Goal: Task Accomplishment & Management: Manage account settings

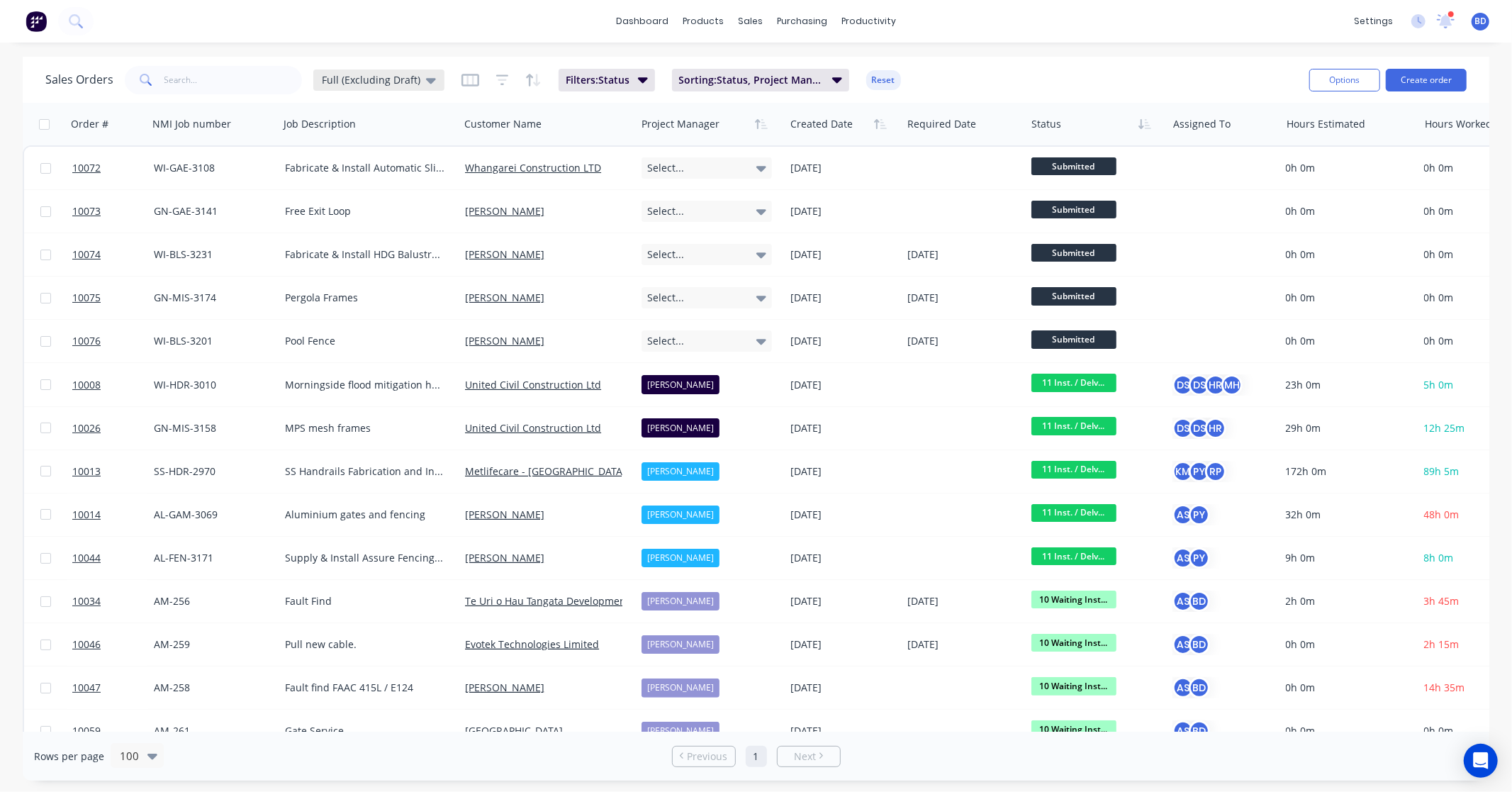
click at [416, 74] on div "Full (Excluding Draft)" at bounding box center [379, 80] width 114 height 13
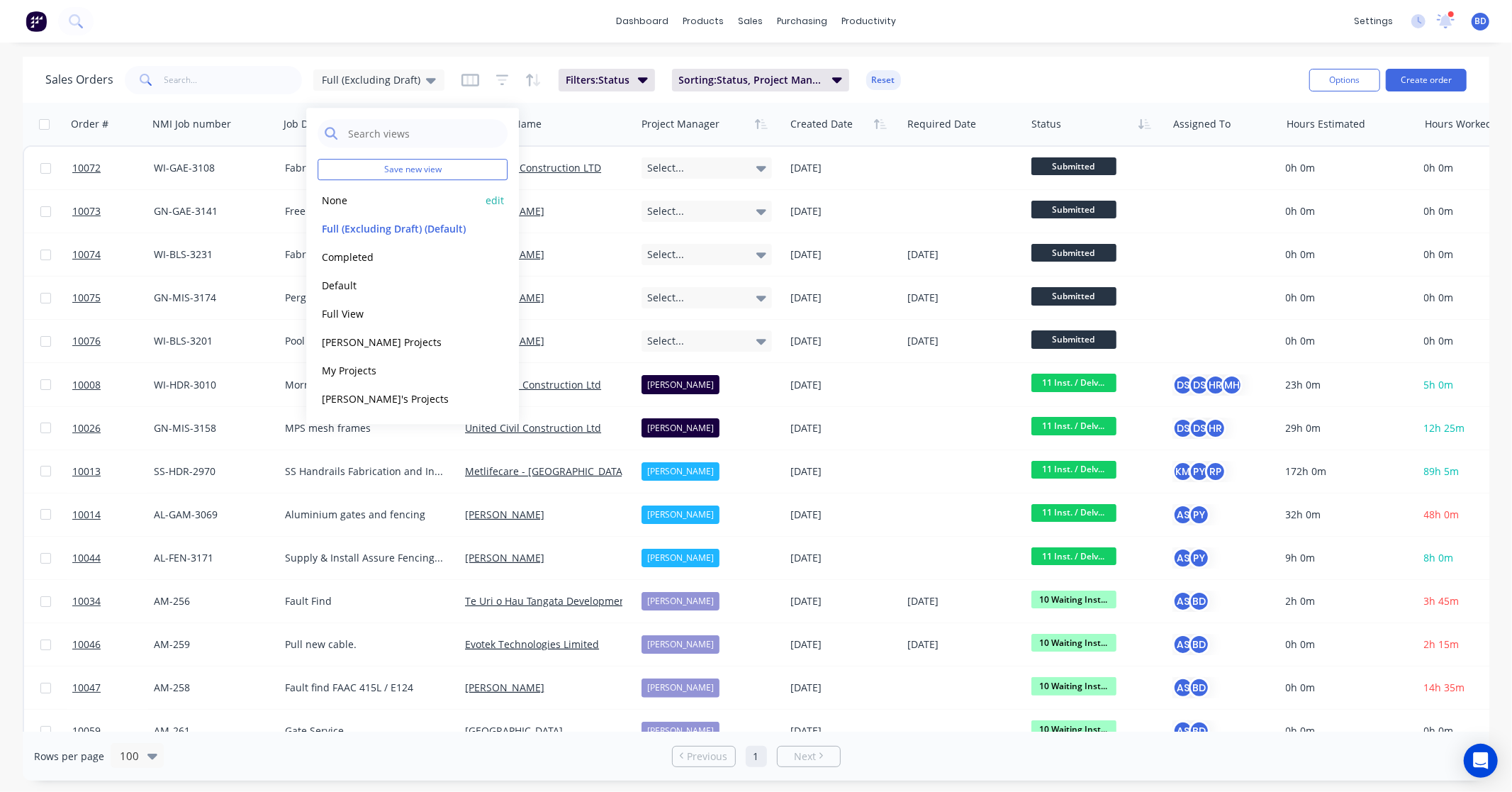
click at [364, 203] on button "None" at bounding box center [398, 200] width 162 height 16
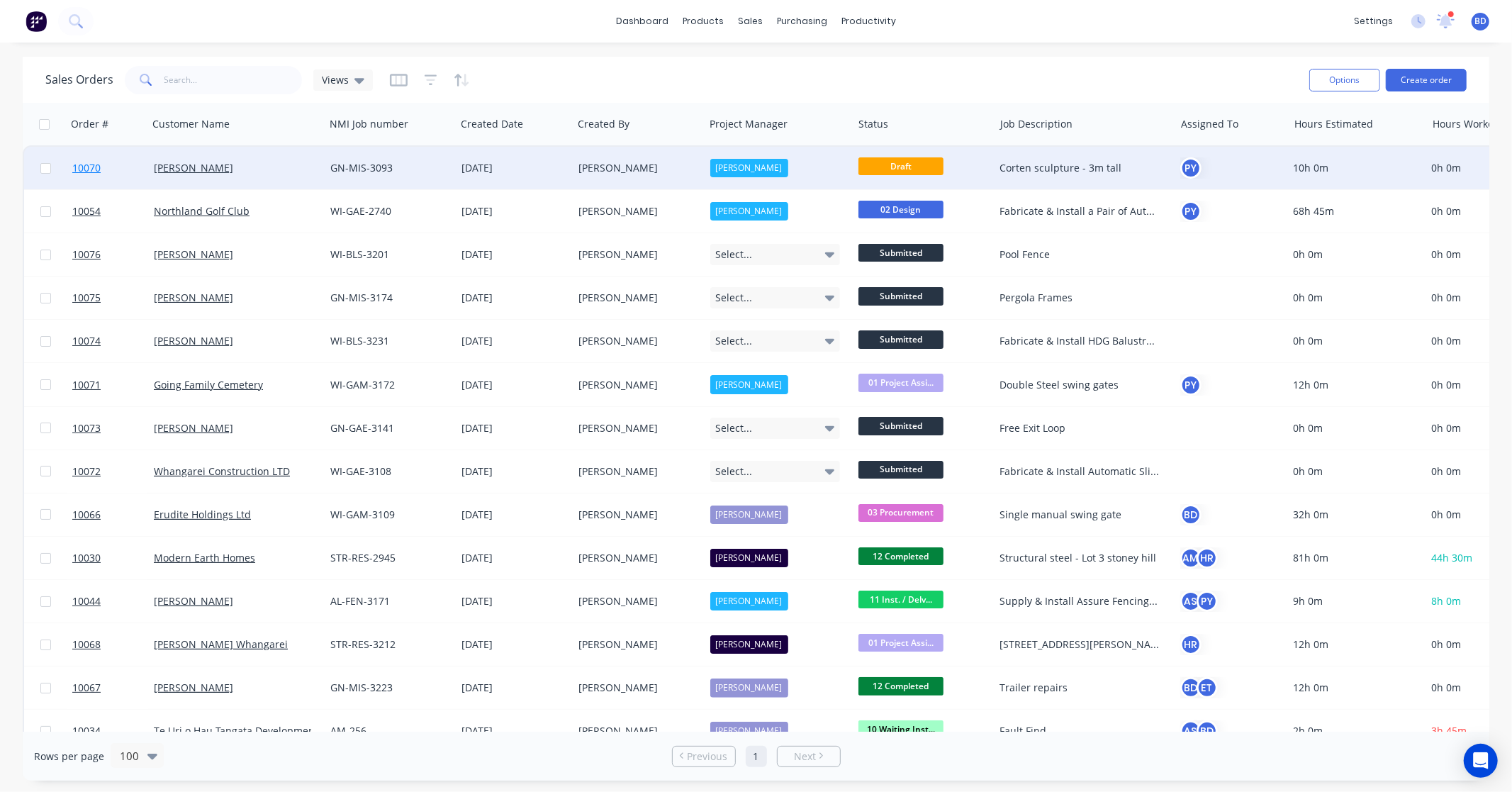
click at [85, 165] on span "10070" at bounding box center [86, 168] width 28 height 14
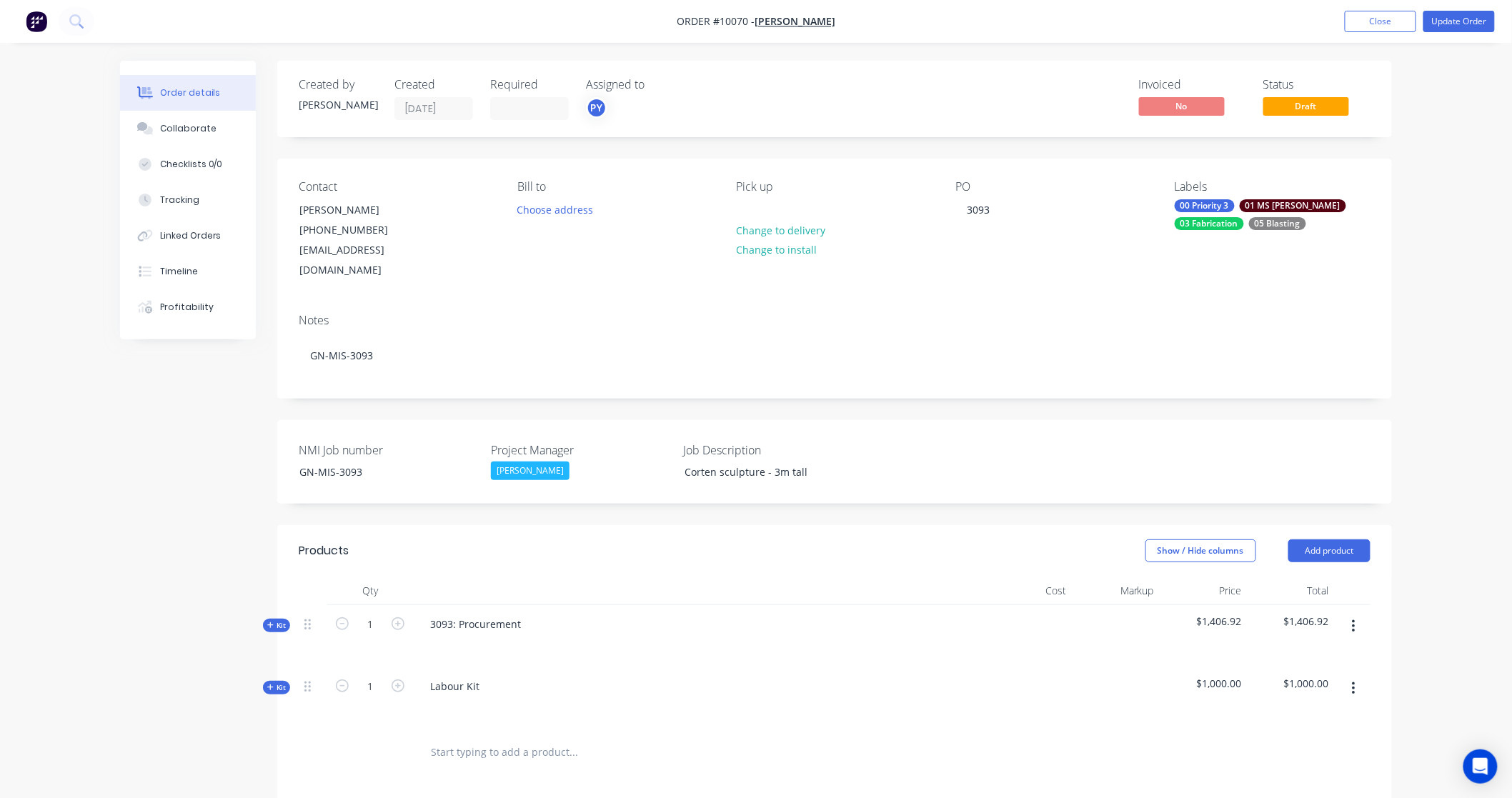
scroll to position [323, 0]
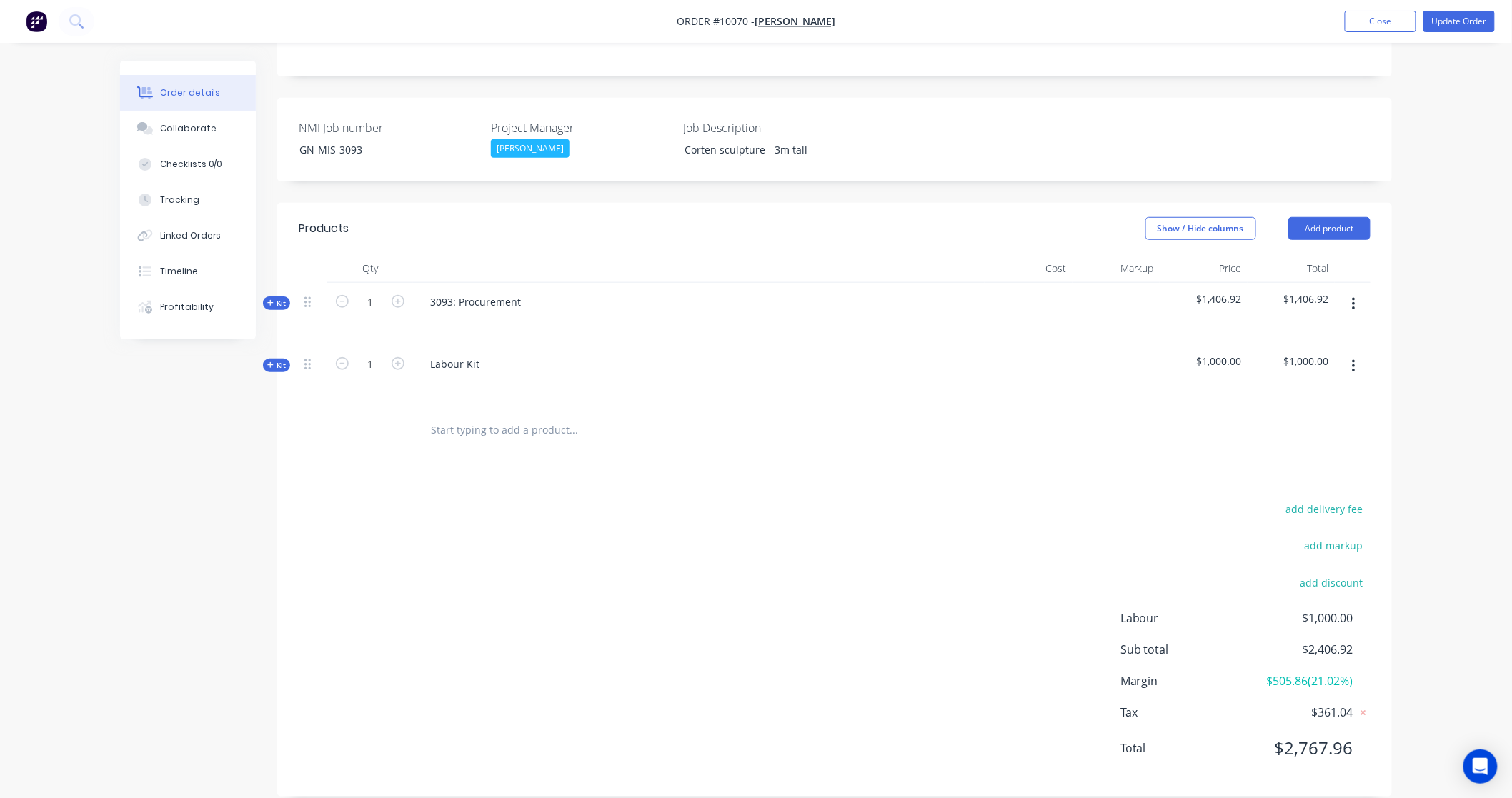
click at [271, 361] on icon at bounding box center [271, 364] width 6 height 7
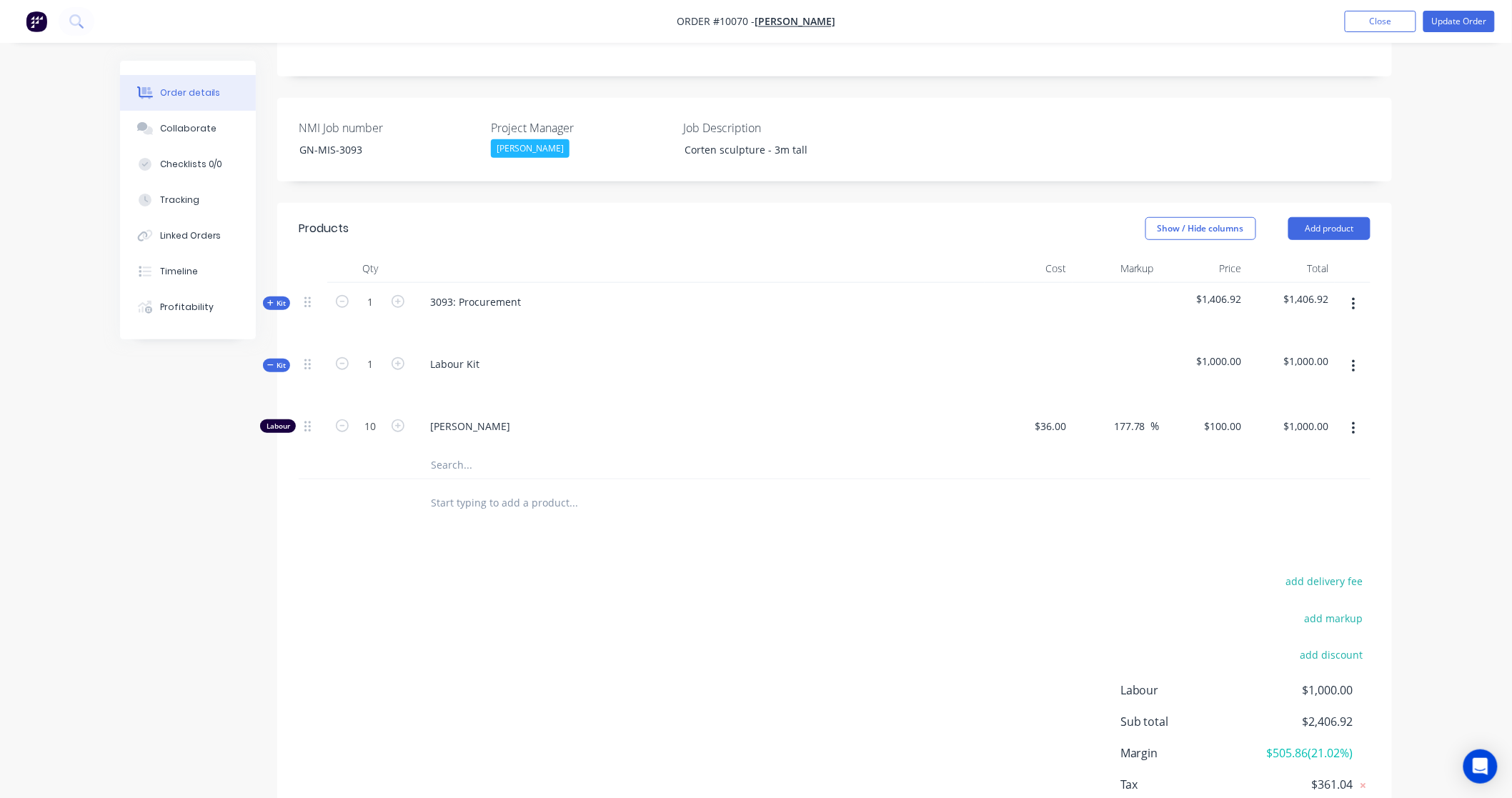
click at [274, 298] on span "Kit" at bounding box center [277, 304] width 19 height 11
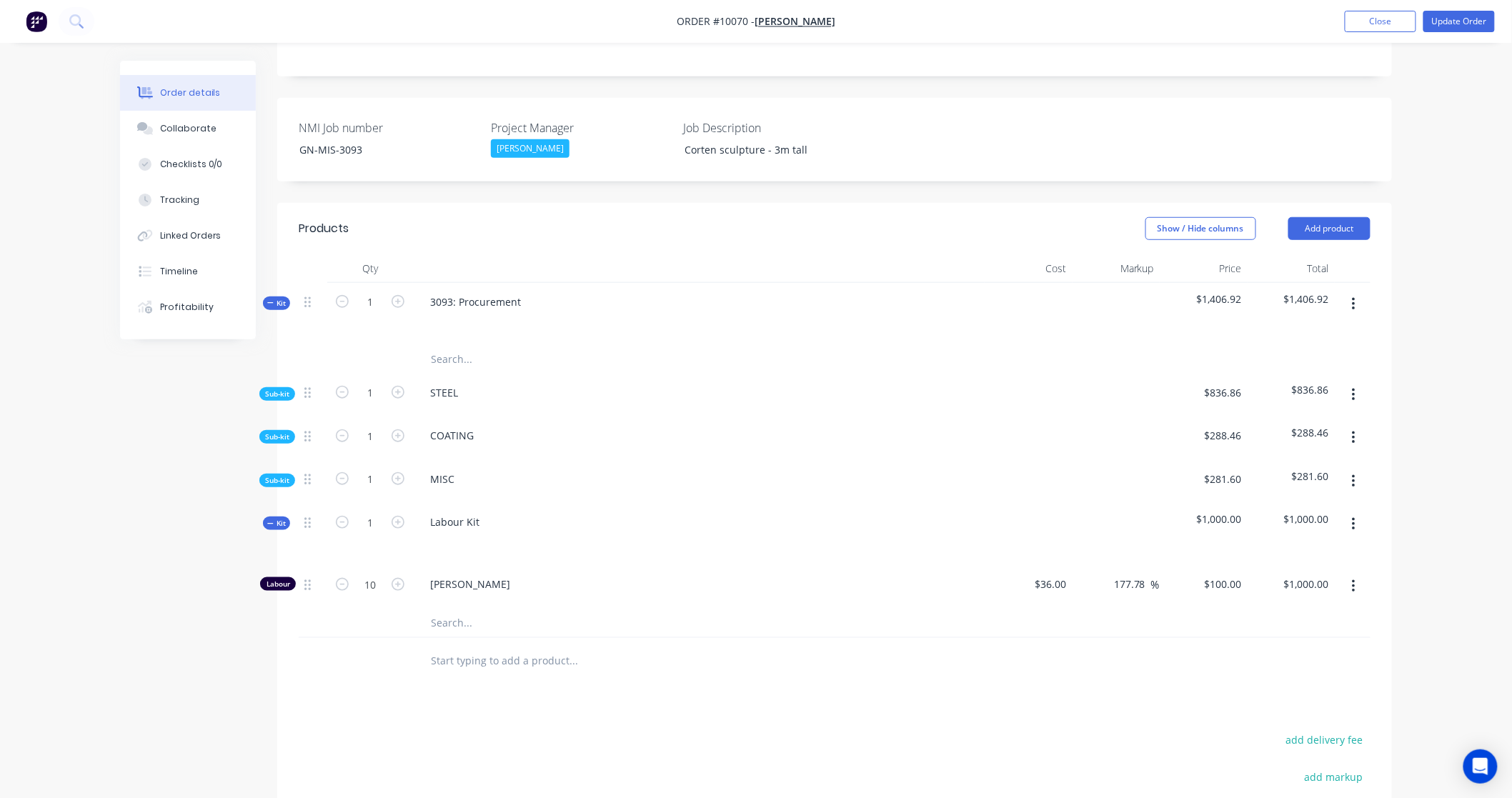
click at [274, 475] on span "Sub-kit" at bounding box center [277, 480] width 24 height 11
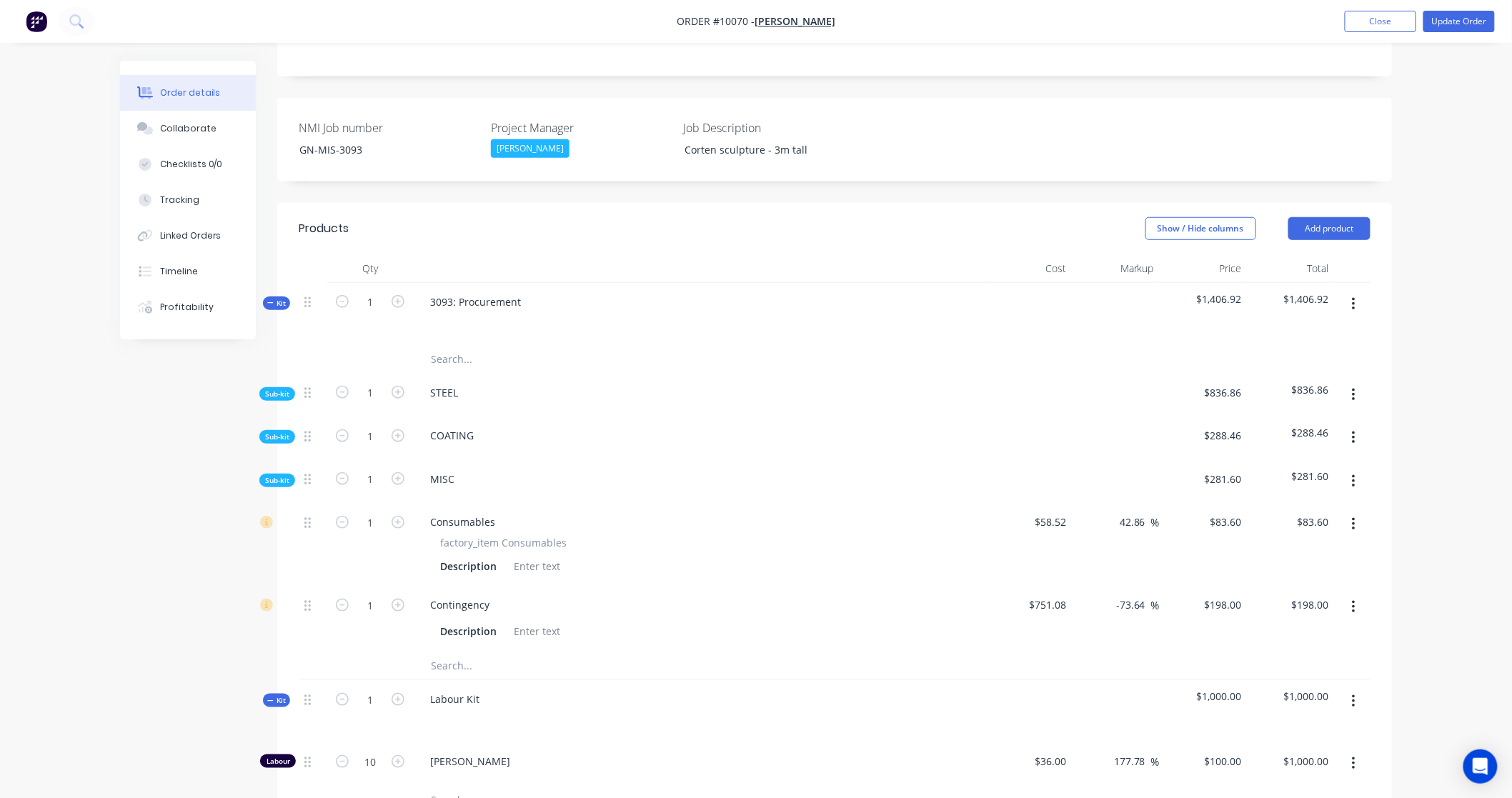
click at [283, 408] on div "Qty Cost Markup Price Total Kit 1 3093: Procurement $1,406.92 $1,406.92 Sub-kit…" at bounding box center [834, 557] width 1114 height 607
click at [279, 431] on span "Sub-kit" at bounding box center [277, 437] width 24 height 11
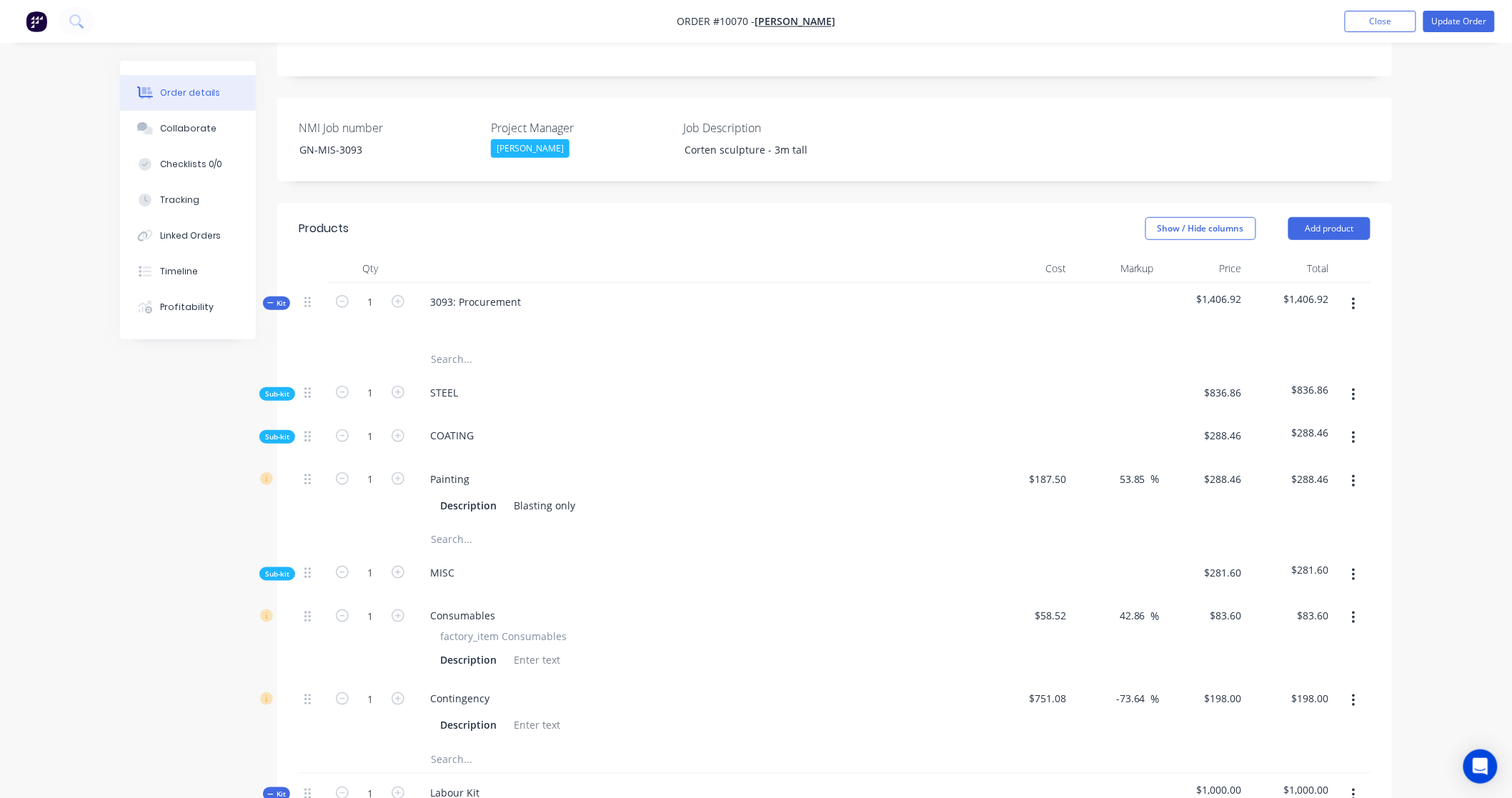
click at [278, 389] on span "Sub-kit" at bounding box center [277, 394] width 24 height 11
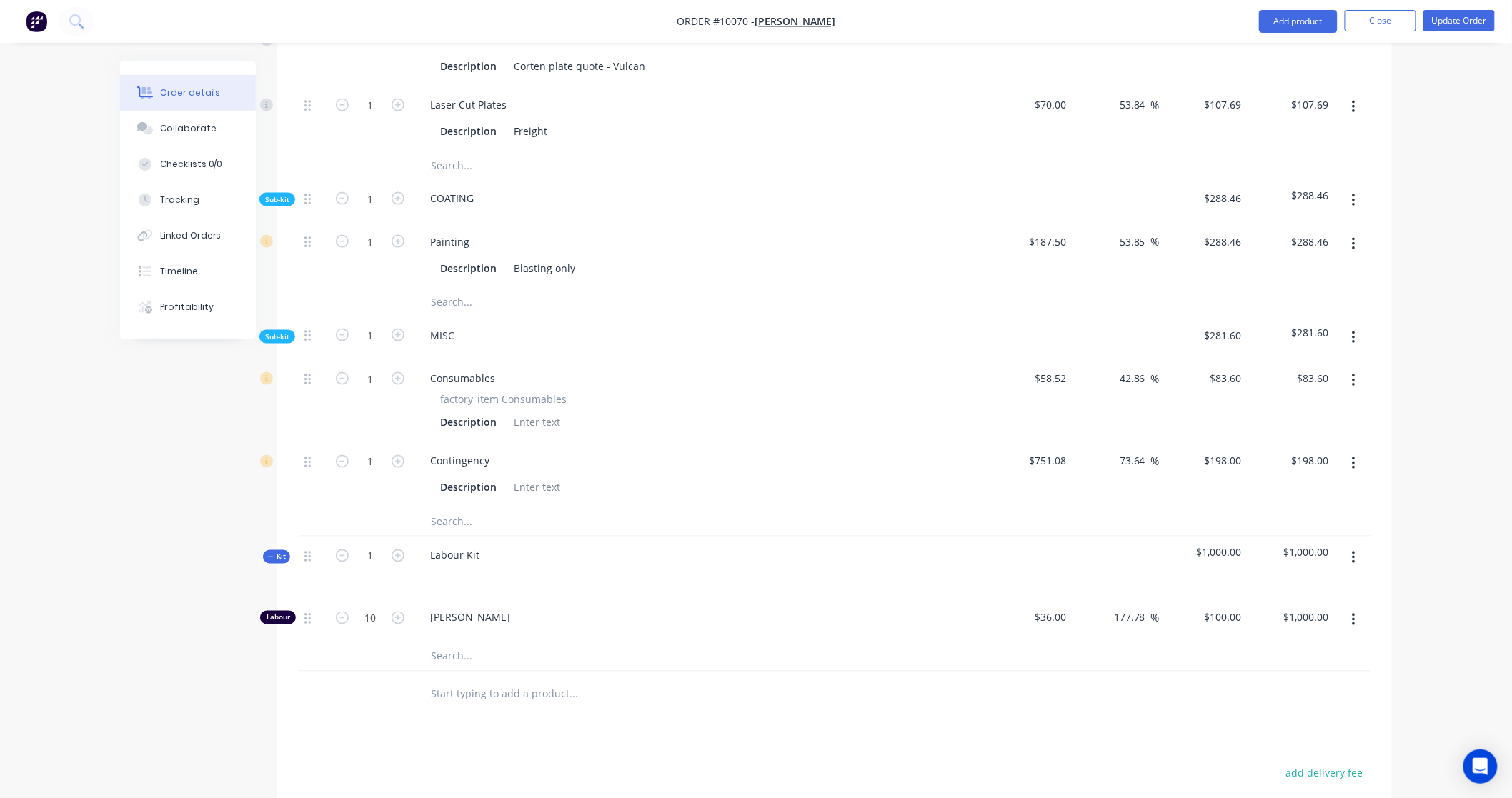
scroll to position [798, 0]
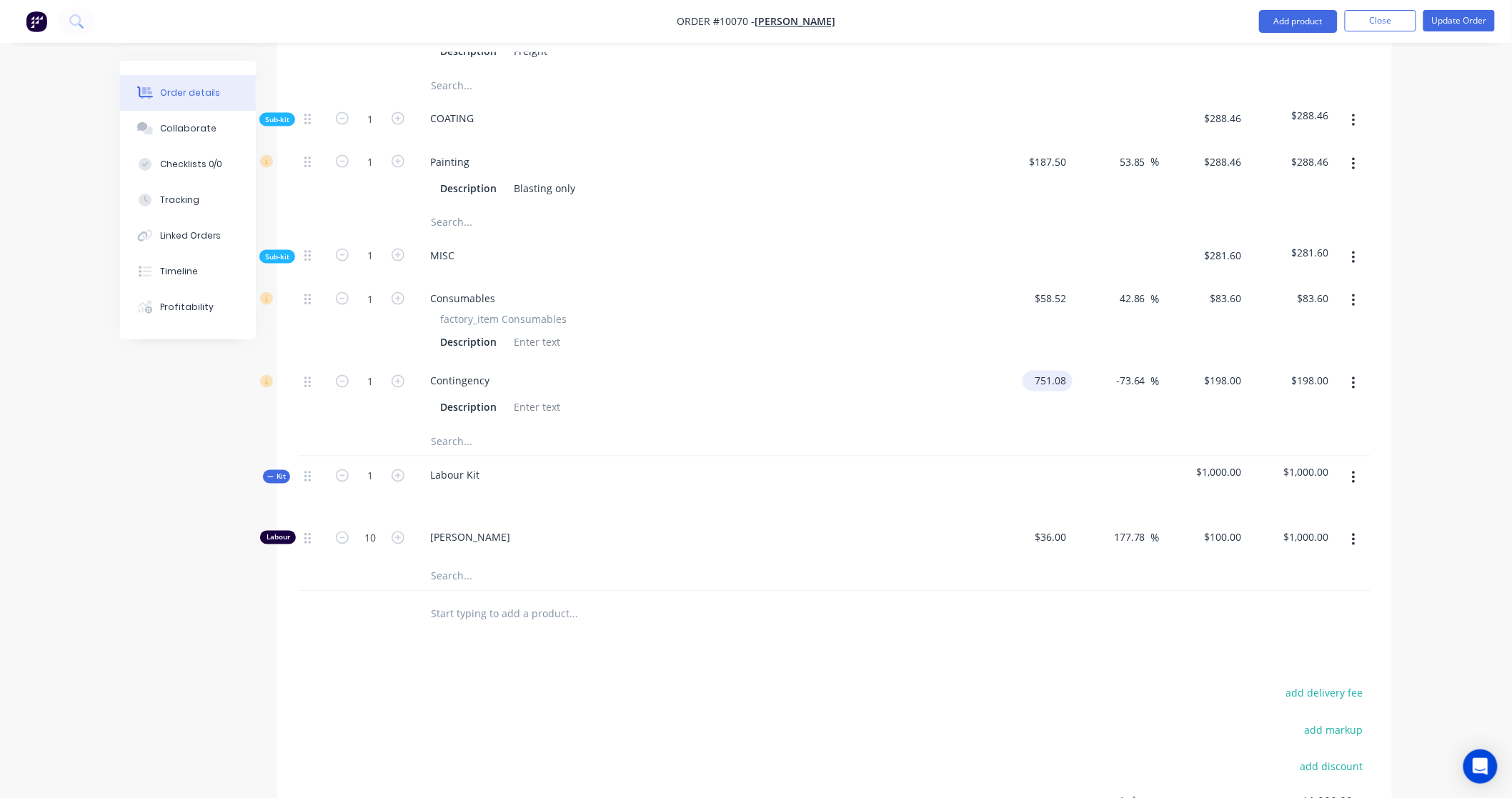
click at [1058, 371] on input "751.08" at bounding box center [1050, 381] width 44 height 21
type input "$198.00"
type input "$52.1968"
click at [987, 427] on div at bounding box center [834, 442] width 1072 height 29
type input "52.20"
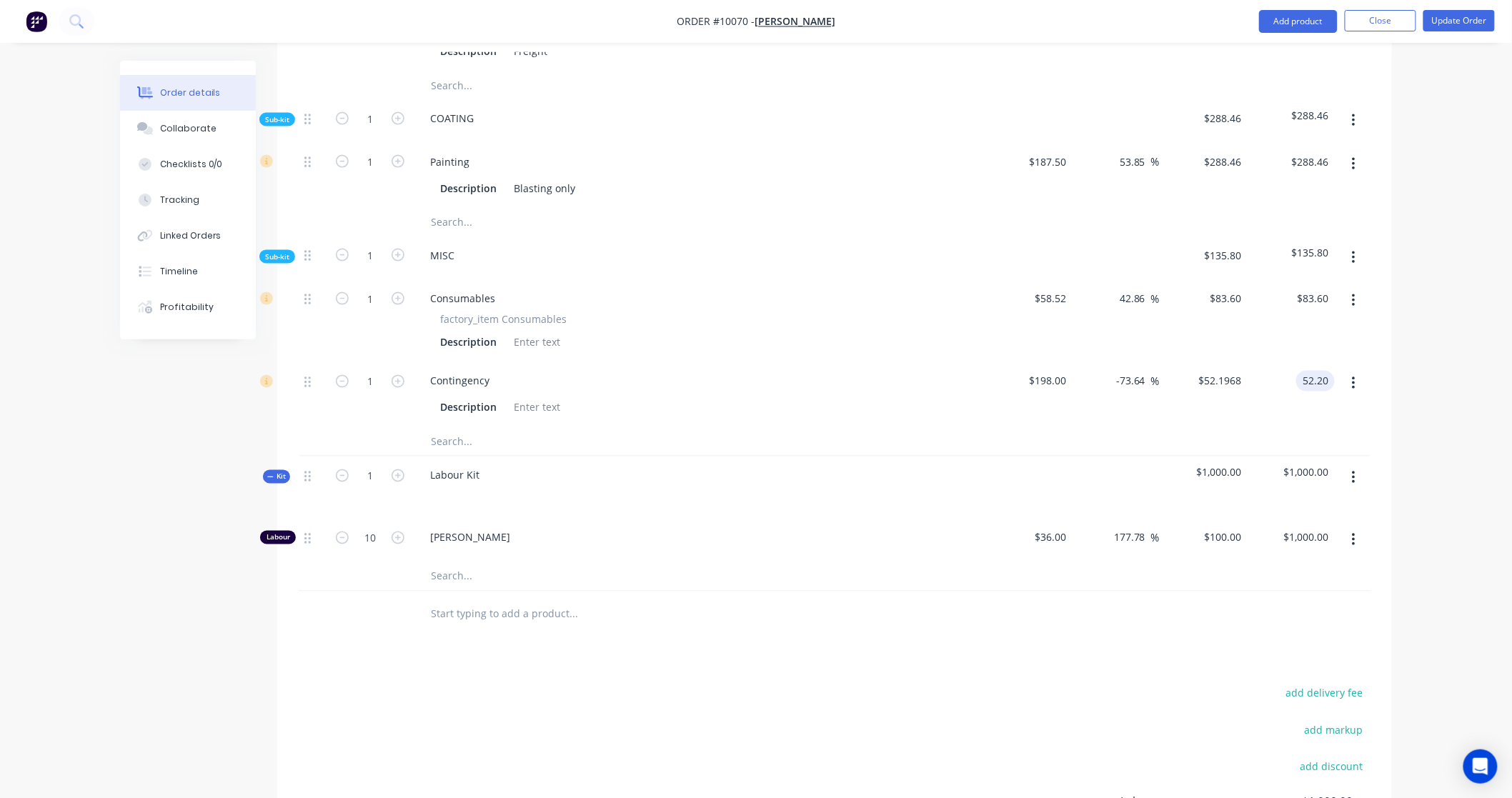
click at [1323, 371] on input "52.20" at bounding box center [1318, 381] width 33 height 21
type input "$52.20"
click at [1148, 371] on input "-73.64" at bounding box center [1133, 381] width 35 height 21
drag, startPoint x: 1147, startPoint y: 359, endPoint x: 1098, endPoint y: 359, distance: 49.0
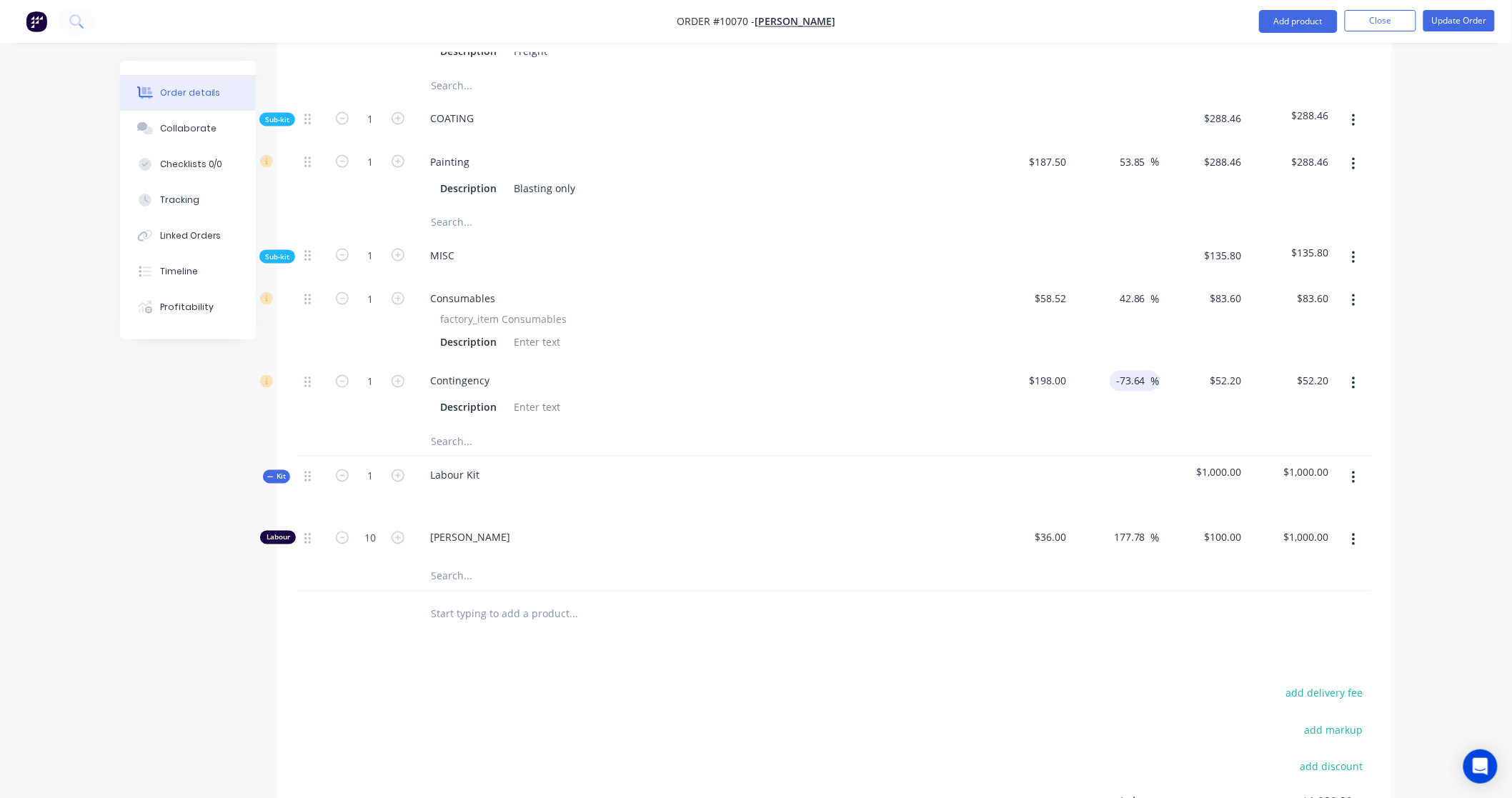
click at [1098, 362] on div "-73.64 -73.64 %" at bounding box center [1116, 394] width 88 height 65
type input "0"
type input "$198.00"
click at [1408, 372] on div "Order details Collaborate Checklists 0/0 Tracking Linked Orders Timeline Profit…" at bounding box center [756, 102] width 1512 height 1800
click at [1313, 371] on input "198.00" at bounding box center [1312, 381] width 44 height 21
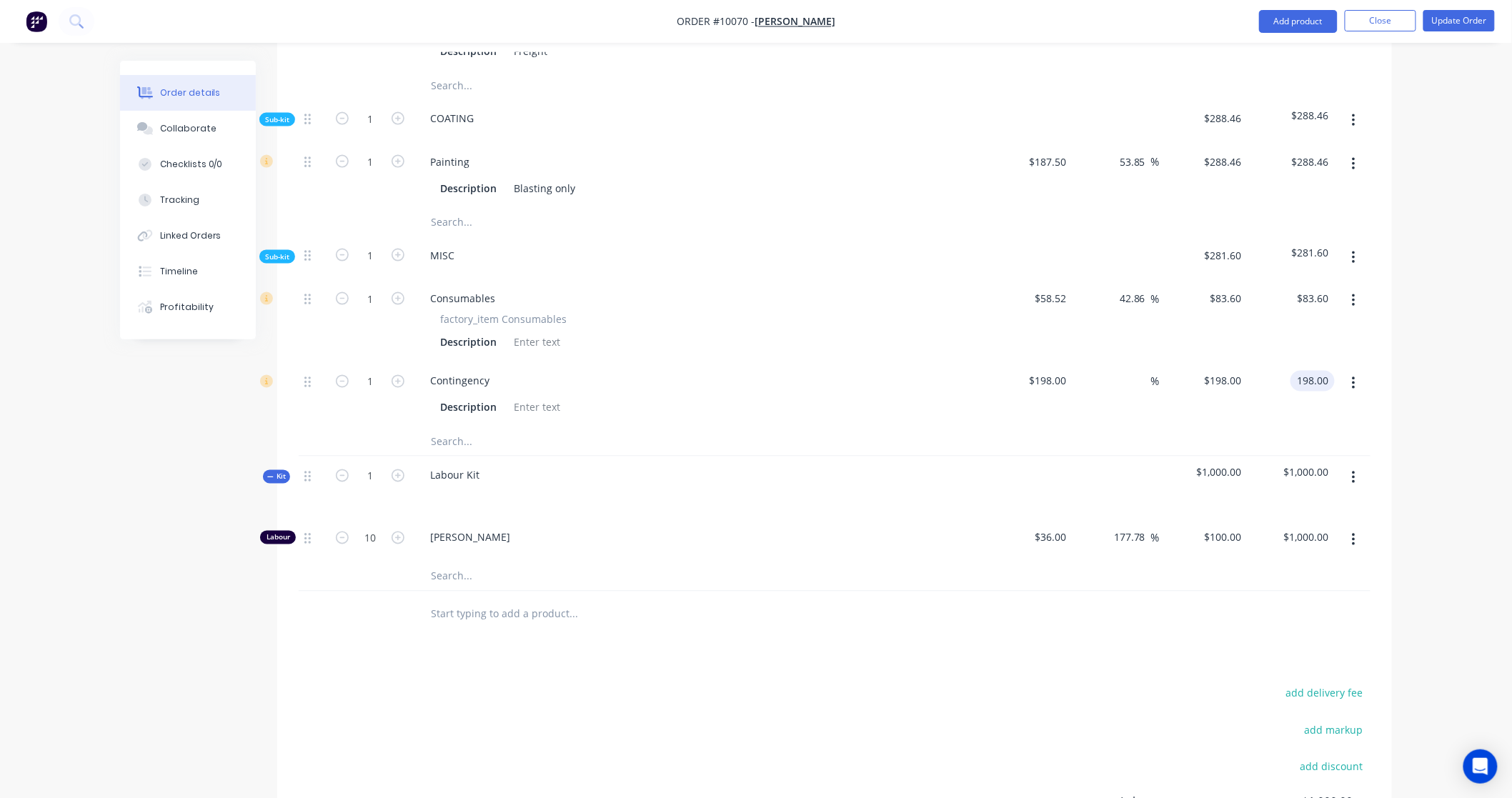
paste input "751.08"
type input "751.08"
type input "279.33"
type input "$751.08"
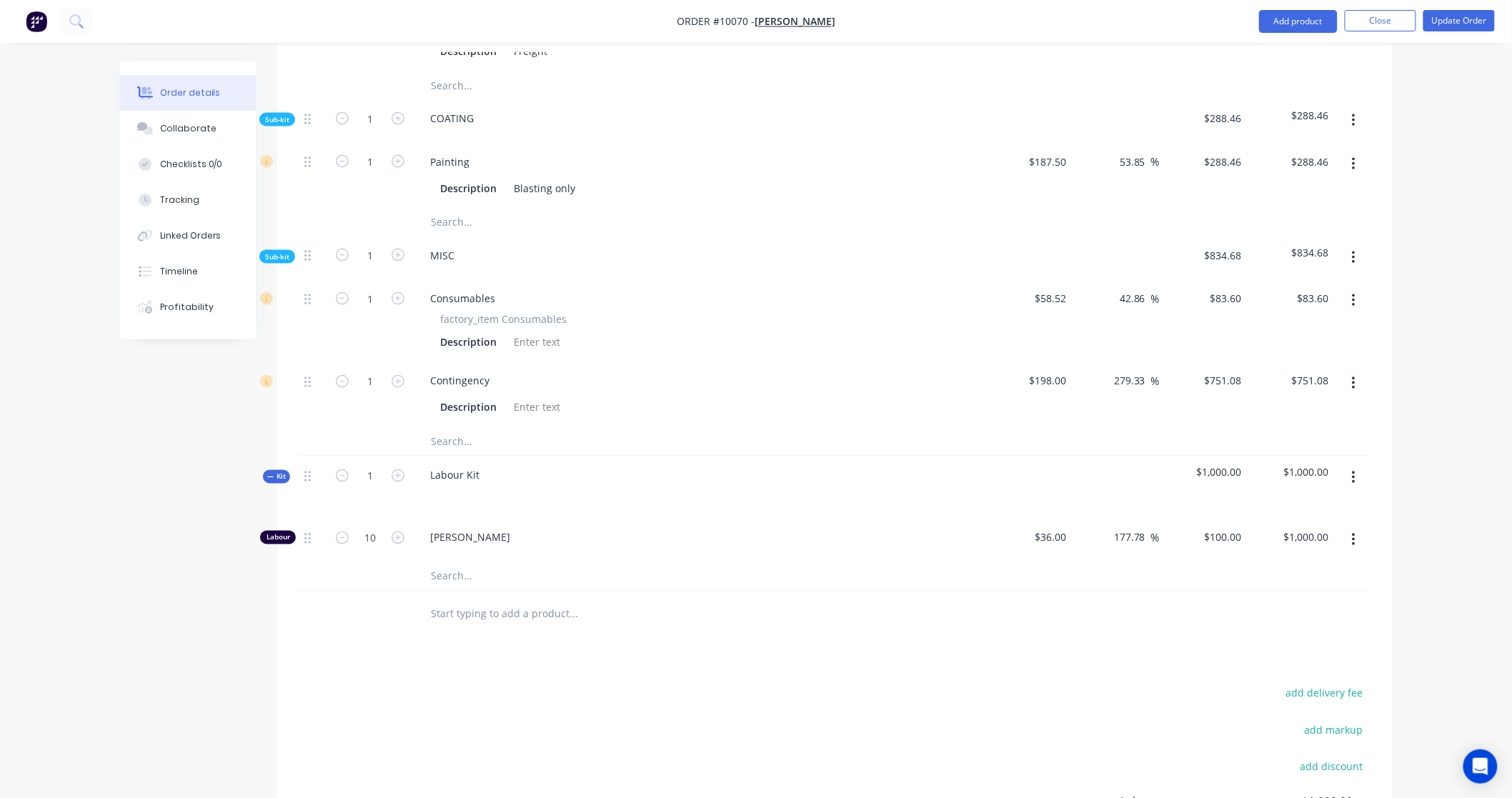
click at [1413, 351] on div "Order details Collaborate Checklists 0/0 Tracking Linked Orders Timeline Profit…" at bounding box center [756, 102] width 1512 height 1800
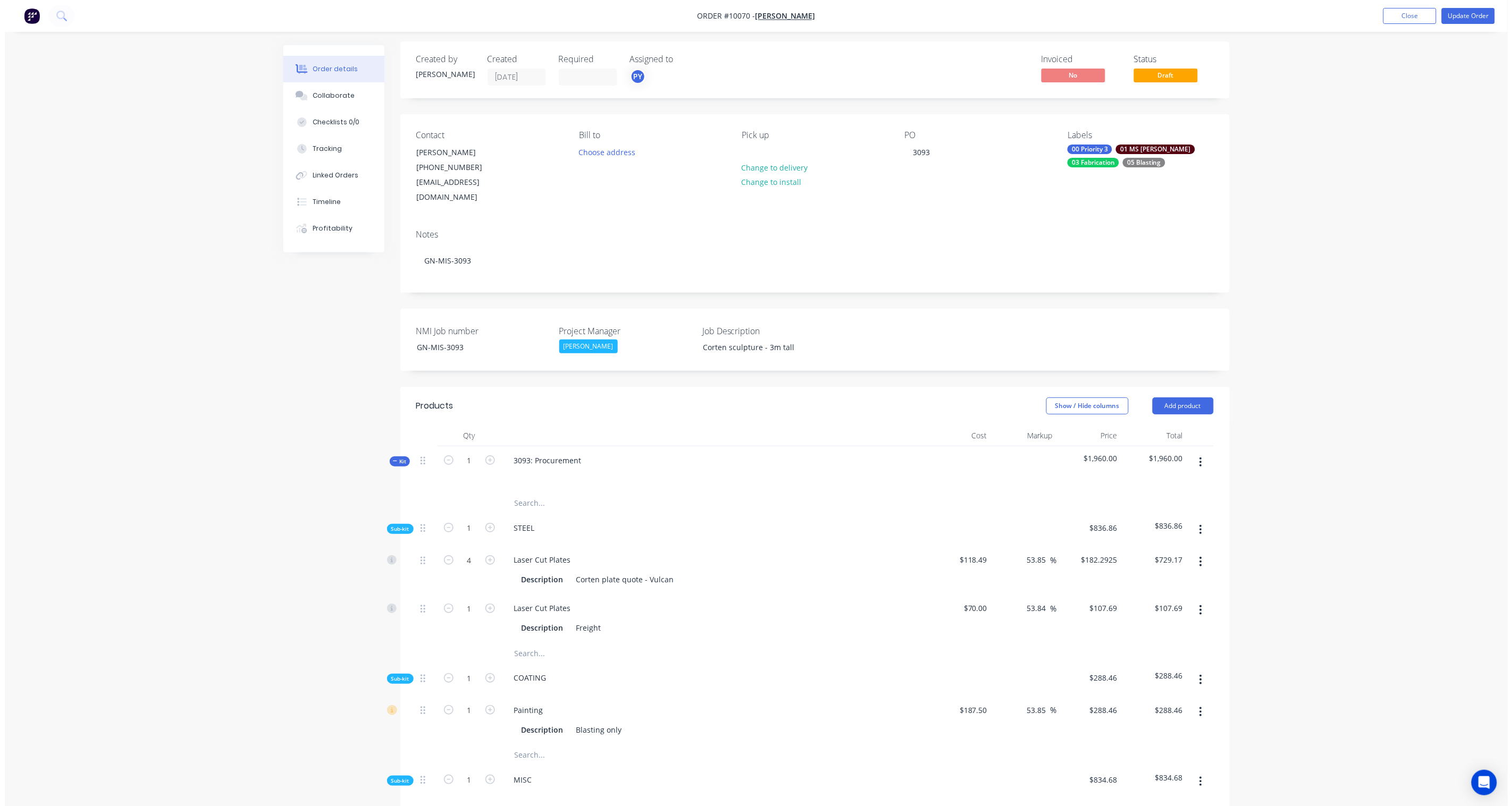
scroll to position [0, 0]
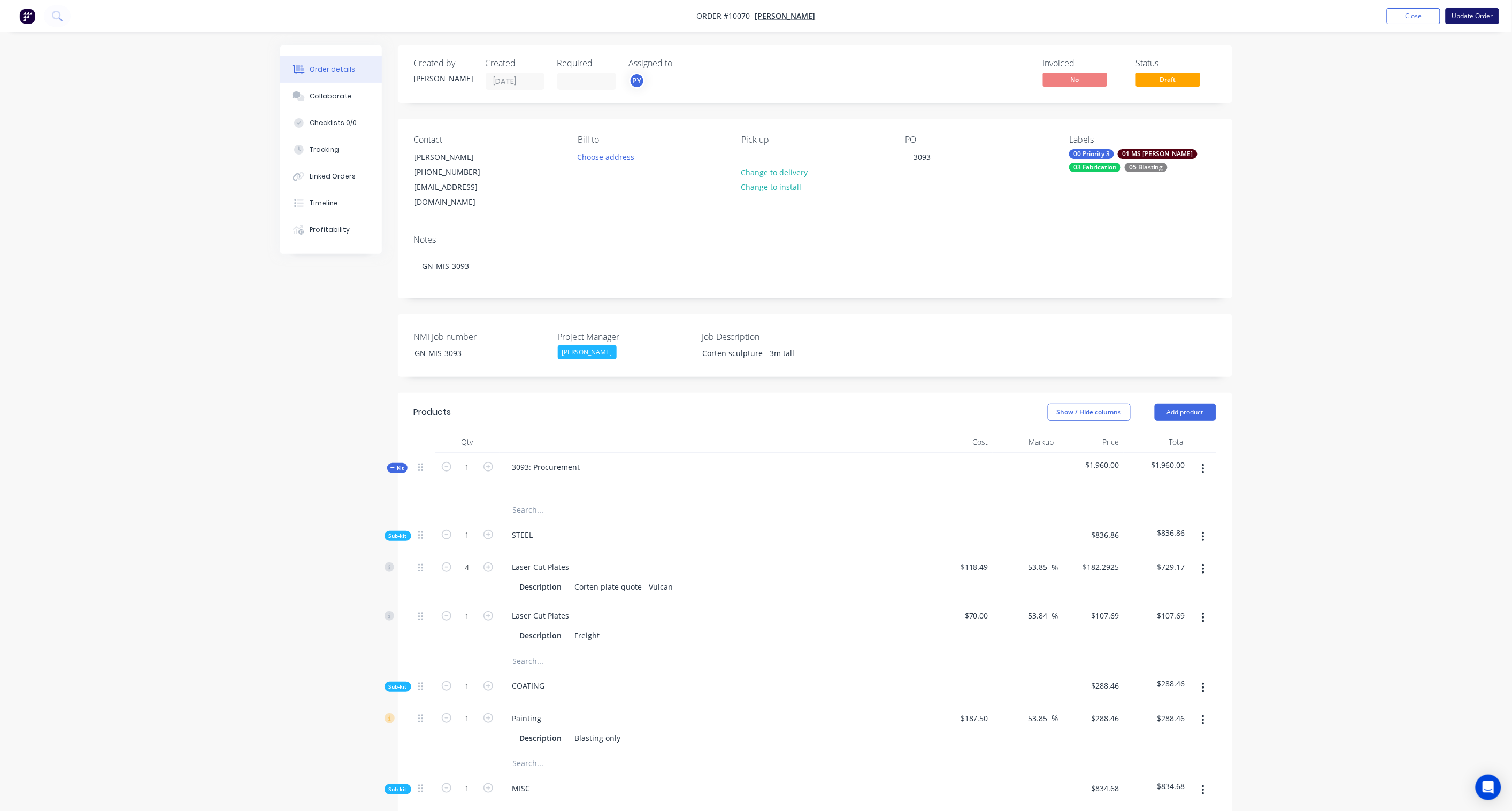
click at [1140, 14] on button "Update Order" at bounding box center [1472, 16] width 54 height 16
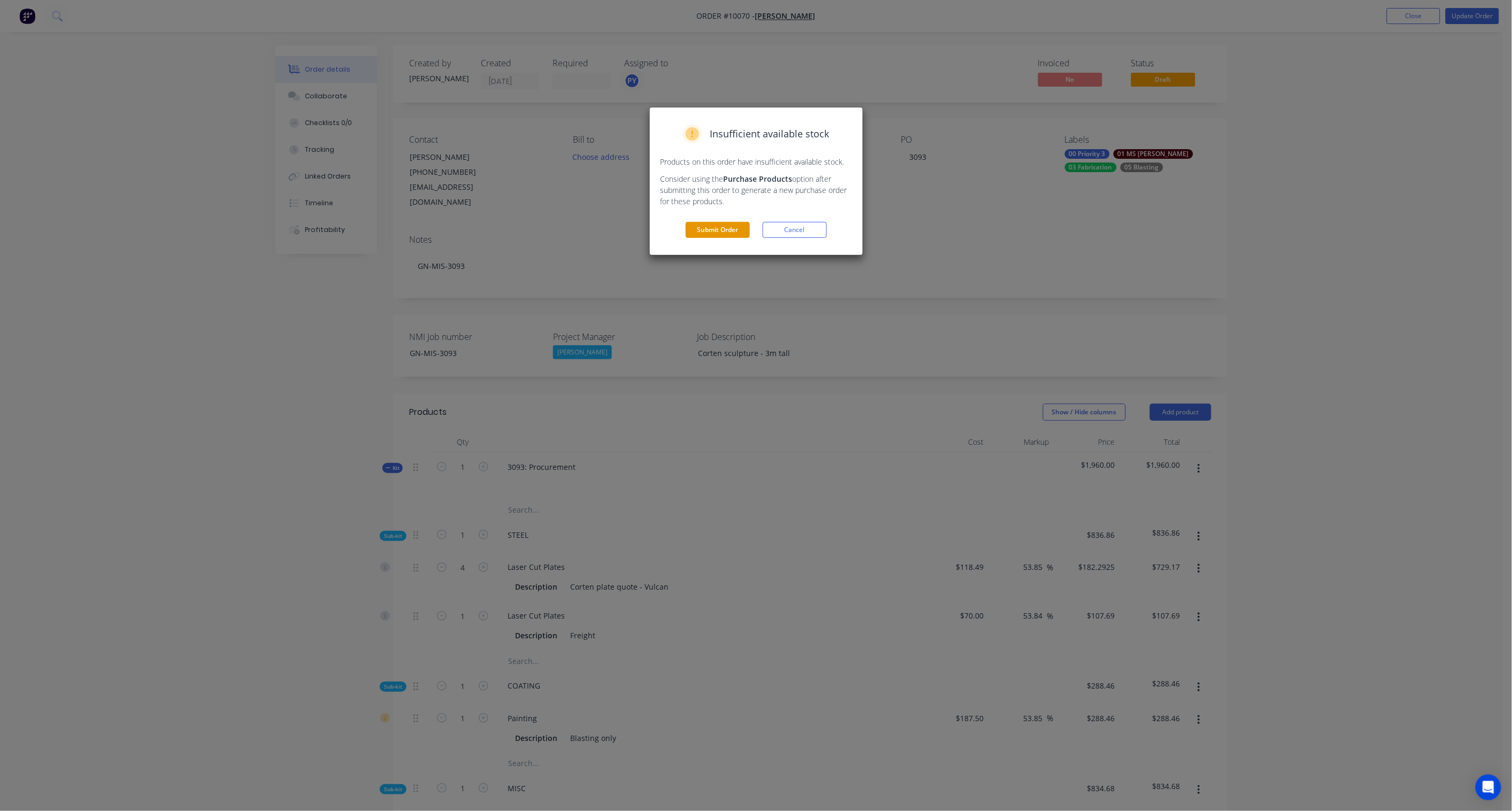
click at [723, 234] on button "Submit Order" at bounding box center [717, 230] width 64 height 16
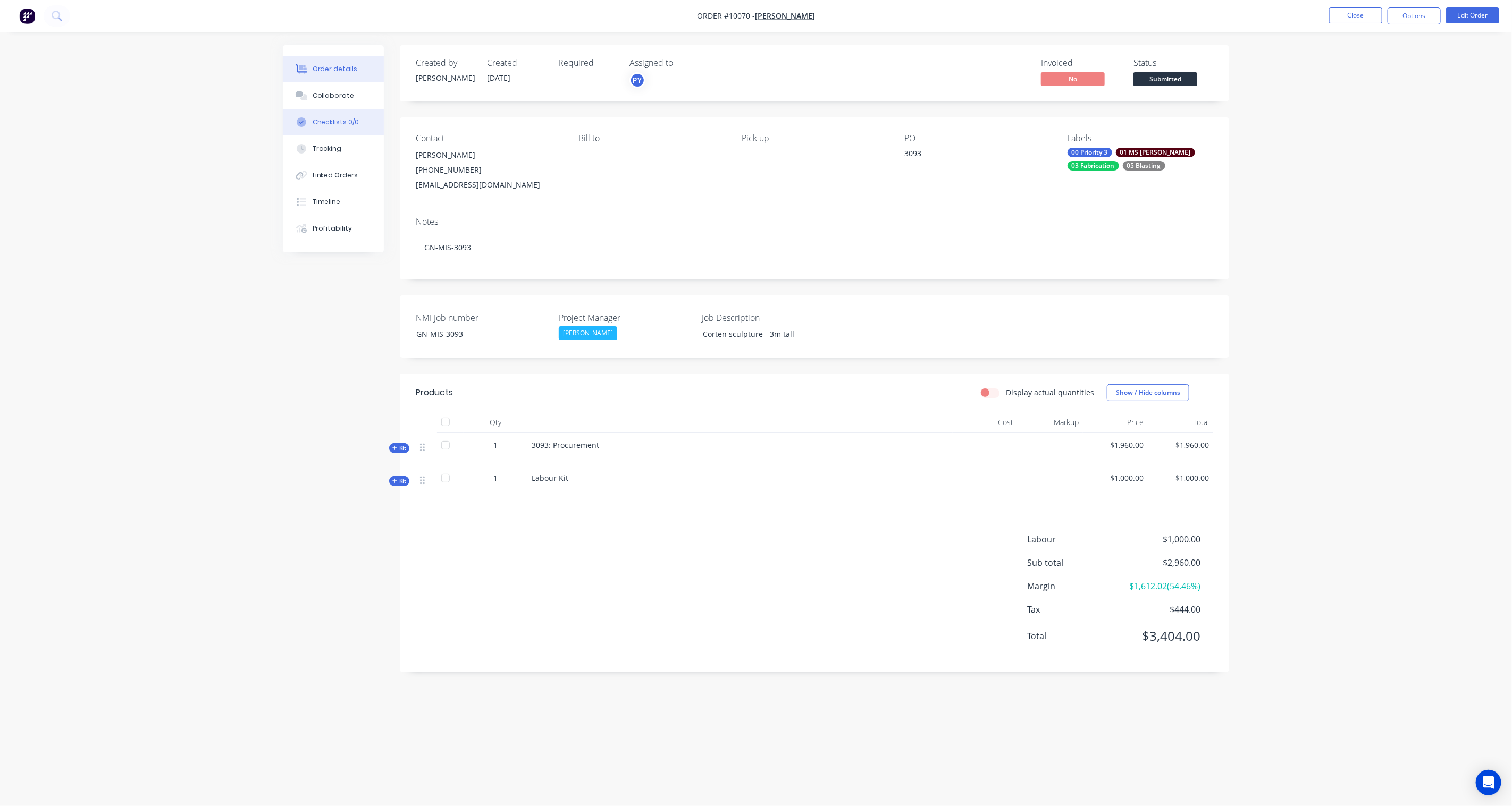
click at [327, 115] on button "Checklists 0/0" at bounding box center [333, 122] width 101 height 26
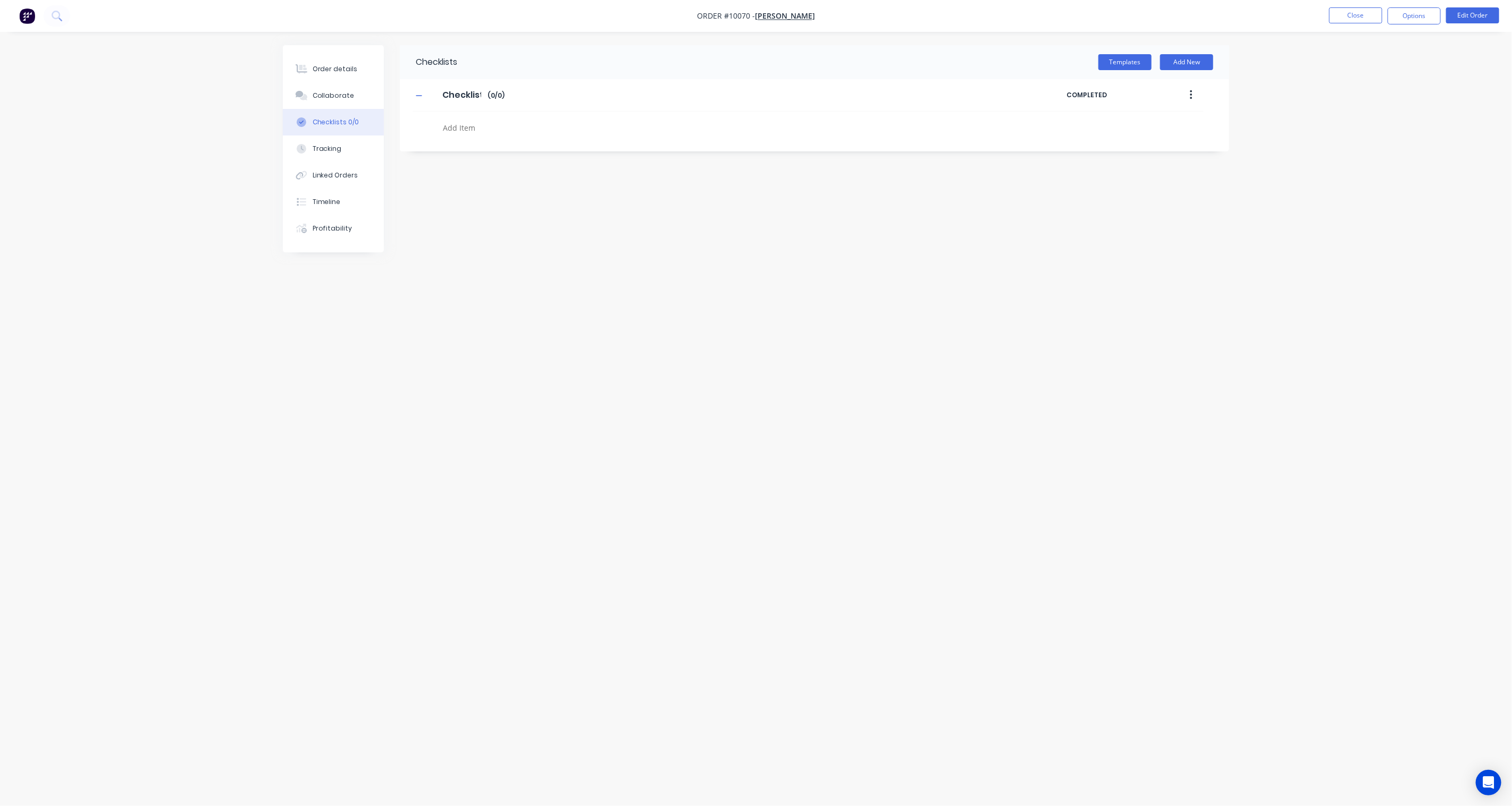
click at [1133, 94] on button "button" at bounding box center [1191, 95] width 25 height 19
click at [1133, 121] on span "Save as Template" at bounding box center [1152, 123] width 80 height 11
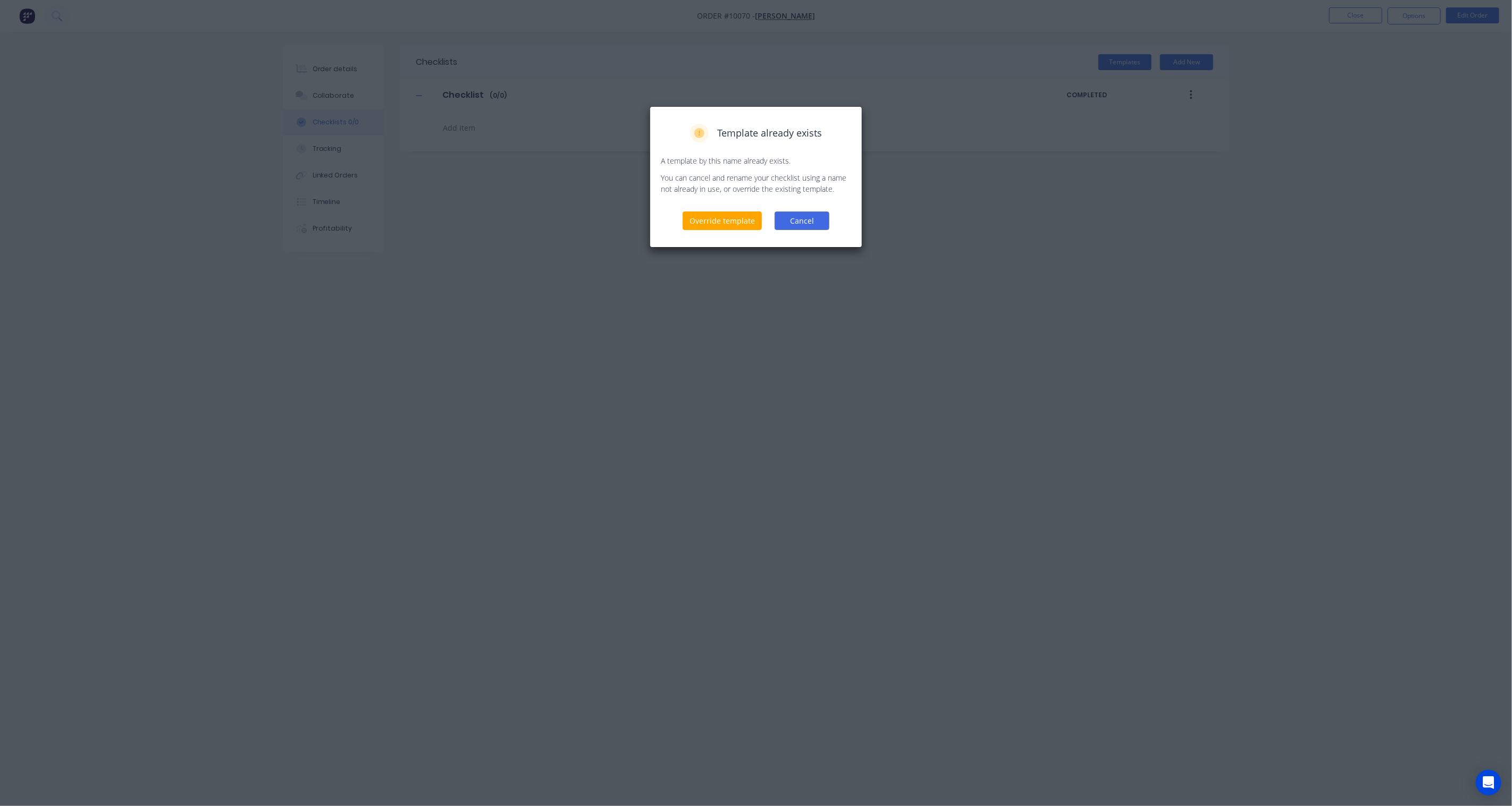
click at [815, 223] on button "Cancel" at bounding box center [802, 221] width 55 height 19
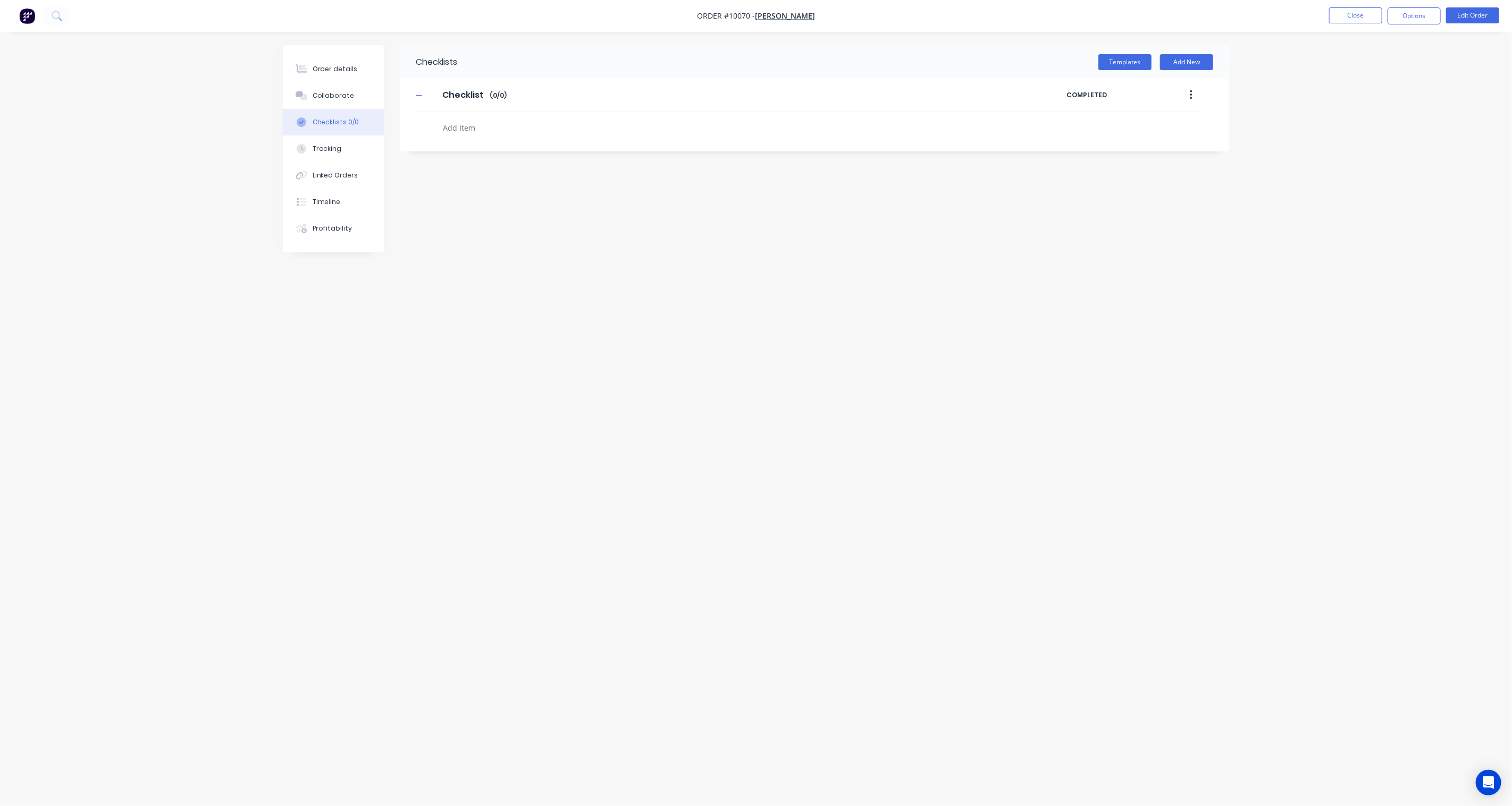
click at [1133, 93] on icon "button" at bounding box center [1191, 95] width 3 height 12
click at [1125, 147] on div "Delete" at bounding box center [1153, 144] width 82 height 15
click at [1123, 64] on button "Templates" at bounding box center [1125, 62] width 53 height 16
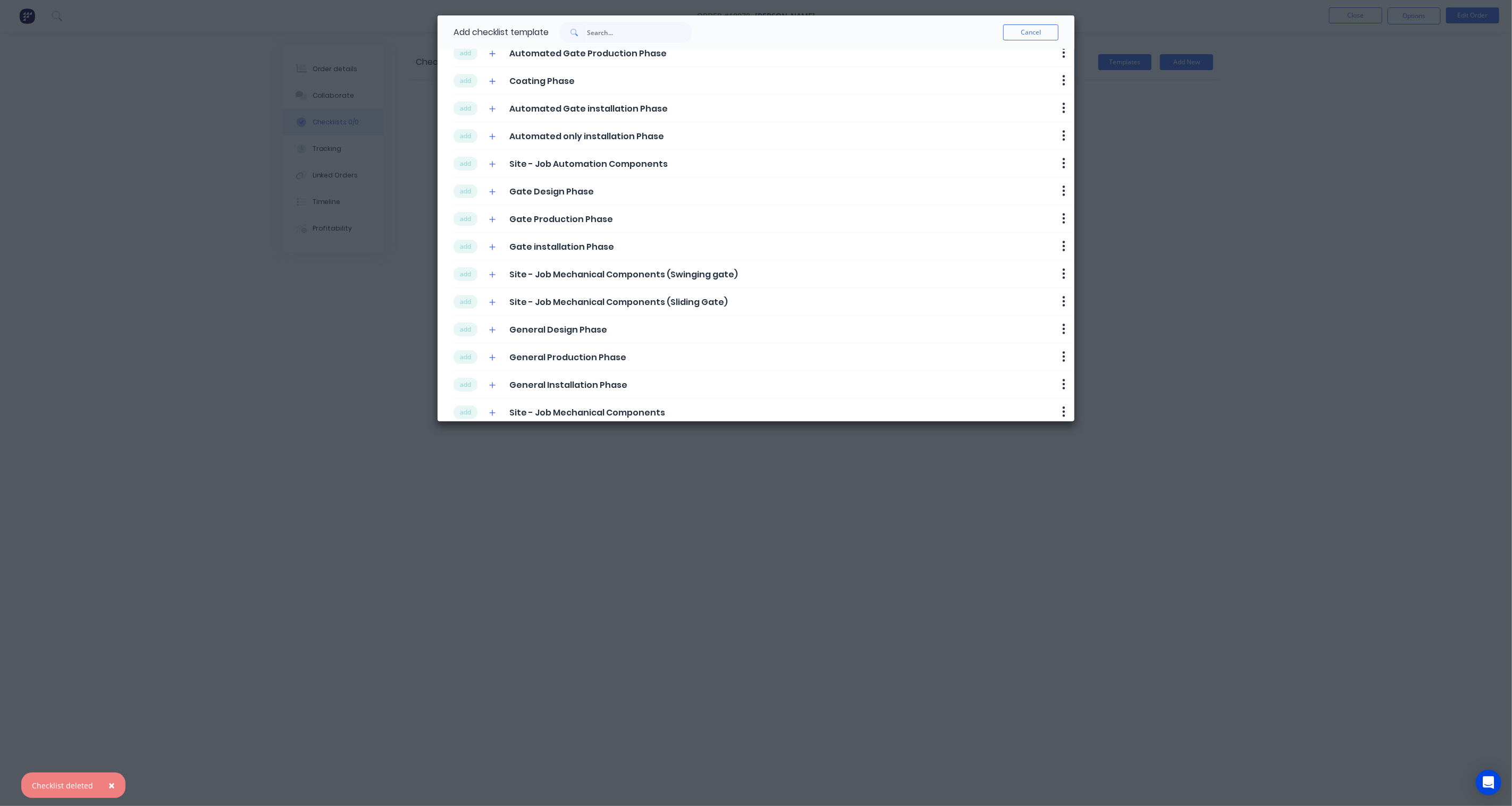
scroll to position [85, 0]
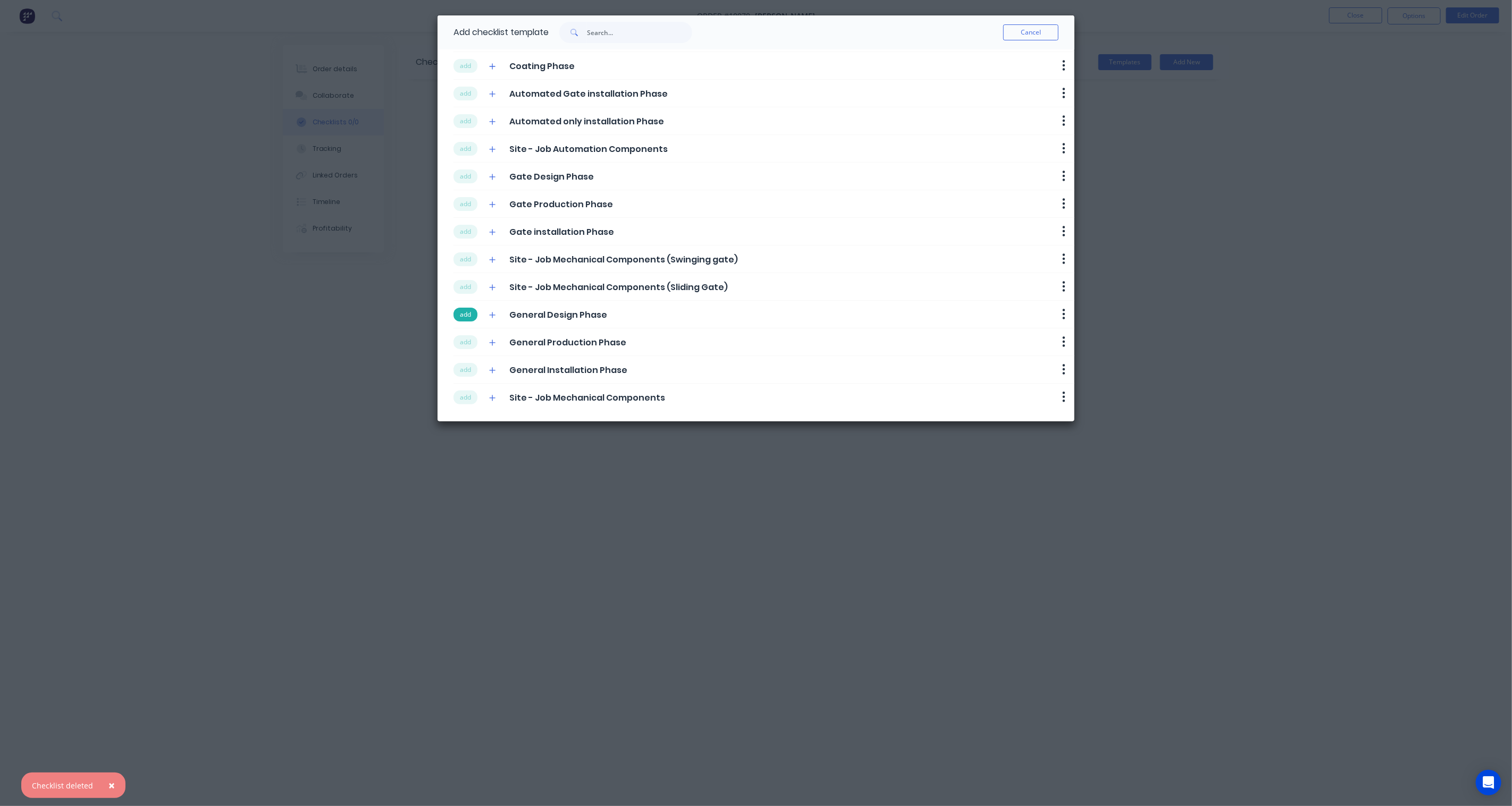
click at [463, 313] on button "add" at bounding box center [465, 314] width 24 height 14
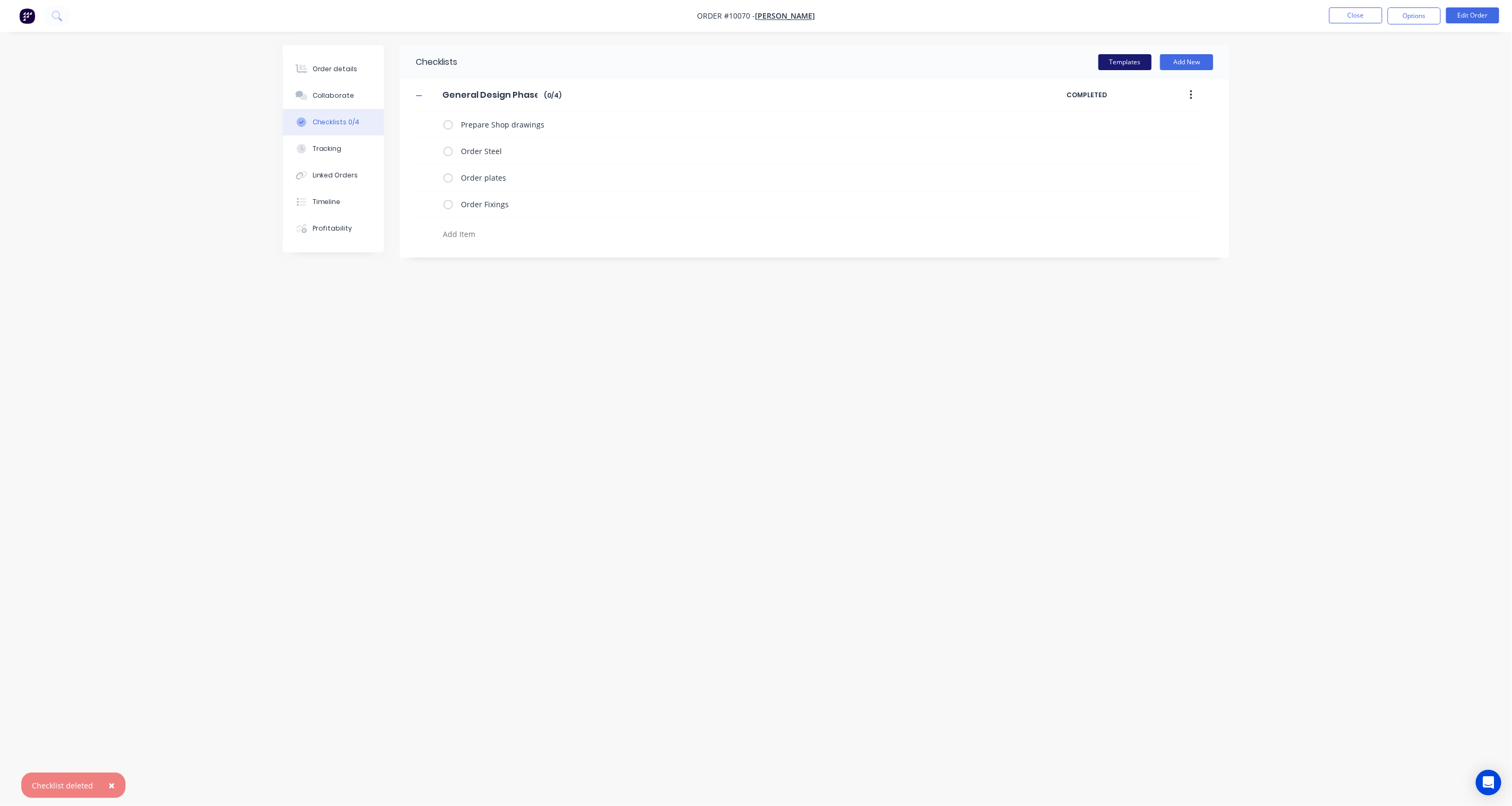
click at [1119, 62] on button "Templates" at bounding box center [1125, 62] width 53 height 16
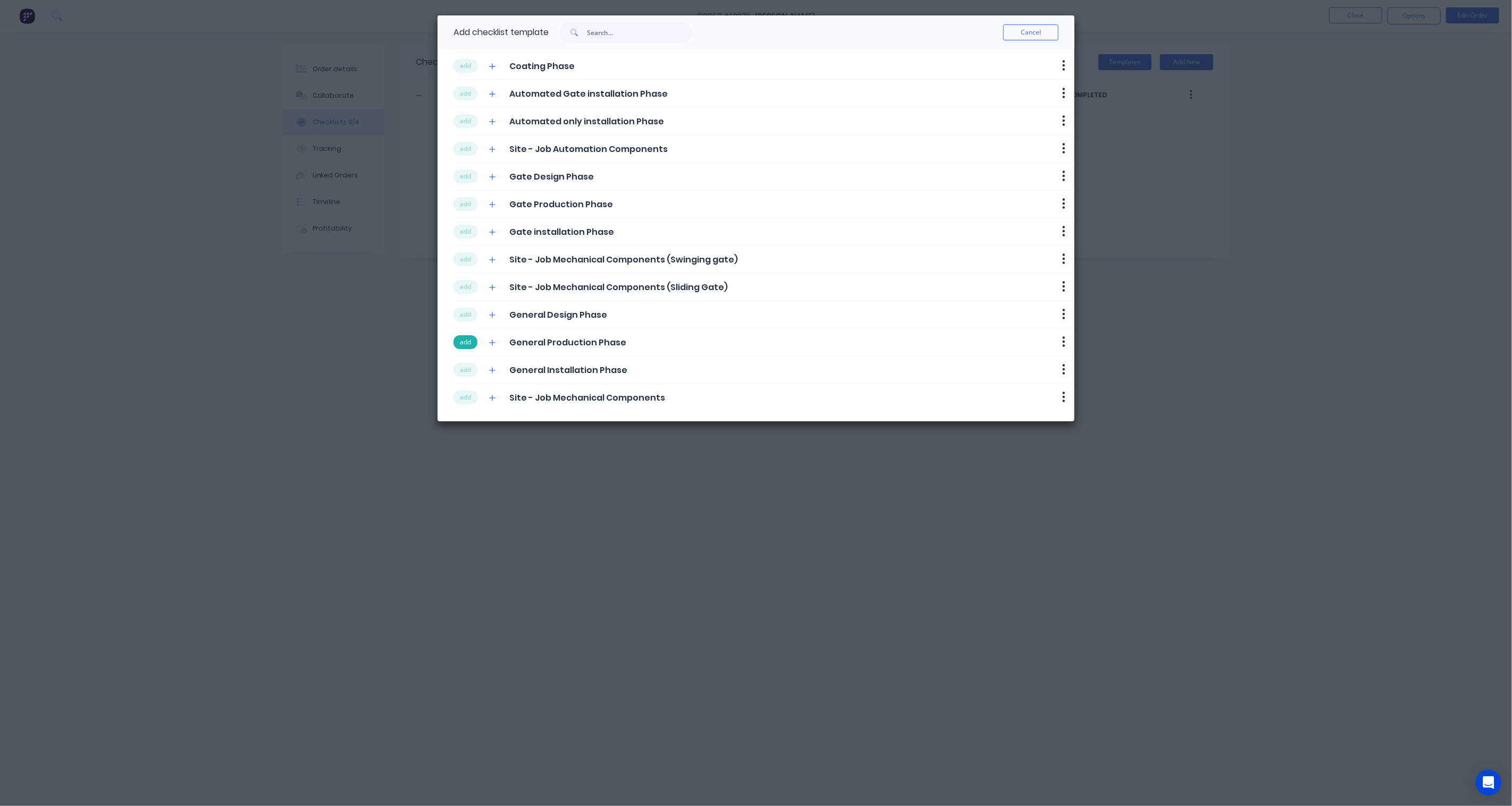
click at [470, 344] on button "add" at bounding box center [465, 343] width 24 height 14
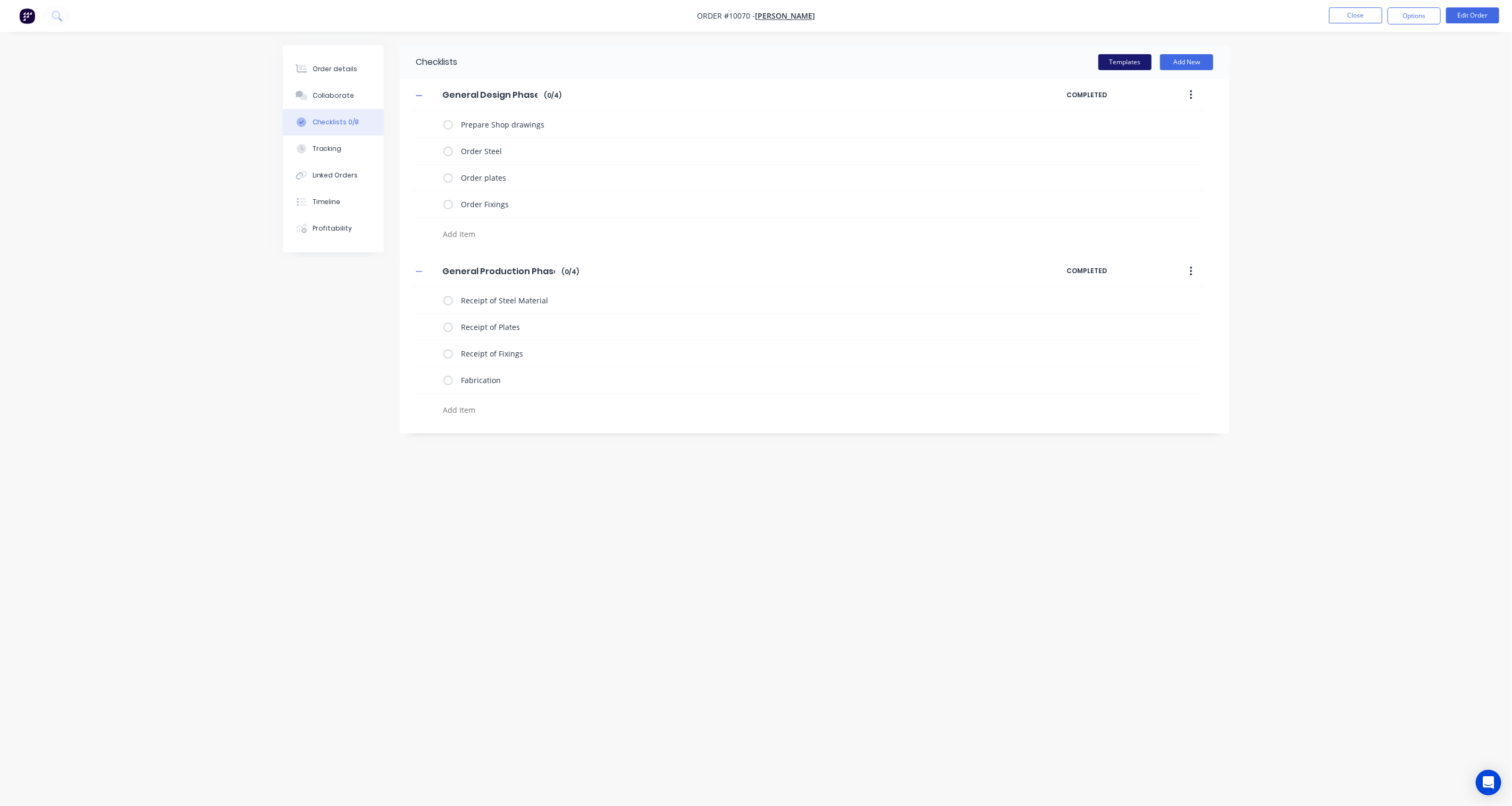
click at [1118, 60] on button "Templates" at bounding box center [1125, 62] width 53 height 16
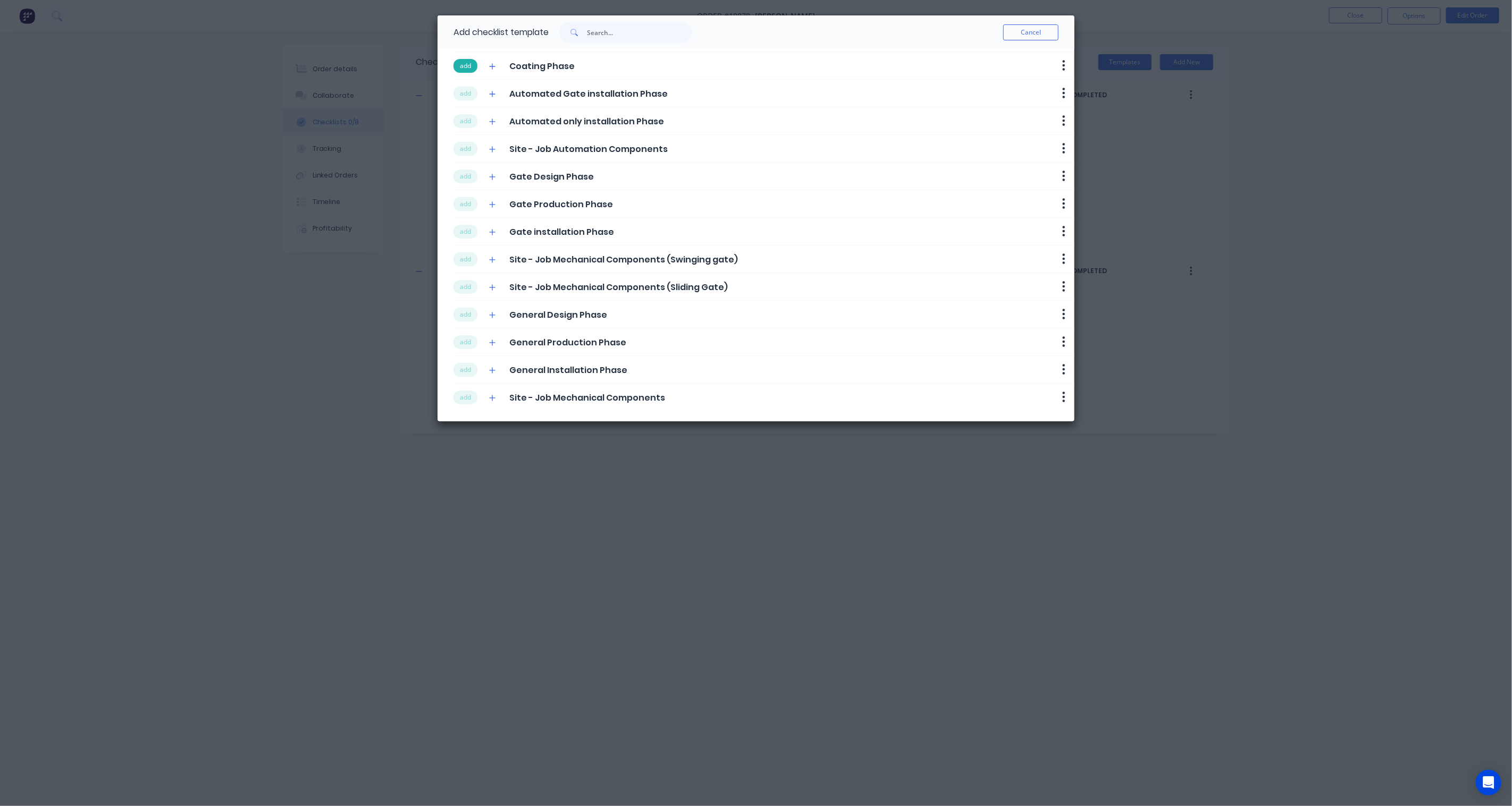
click at [469, 65] on button "add" at bounding box center [465, 66] width 24 height 14
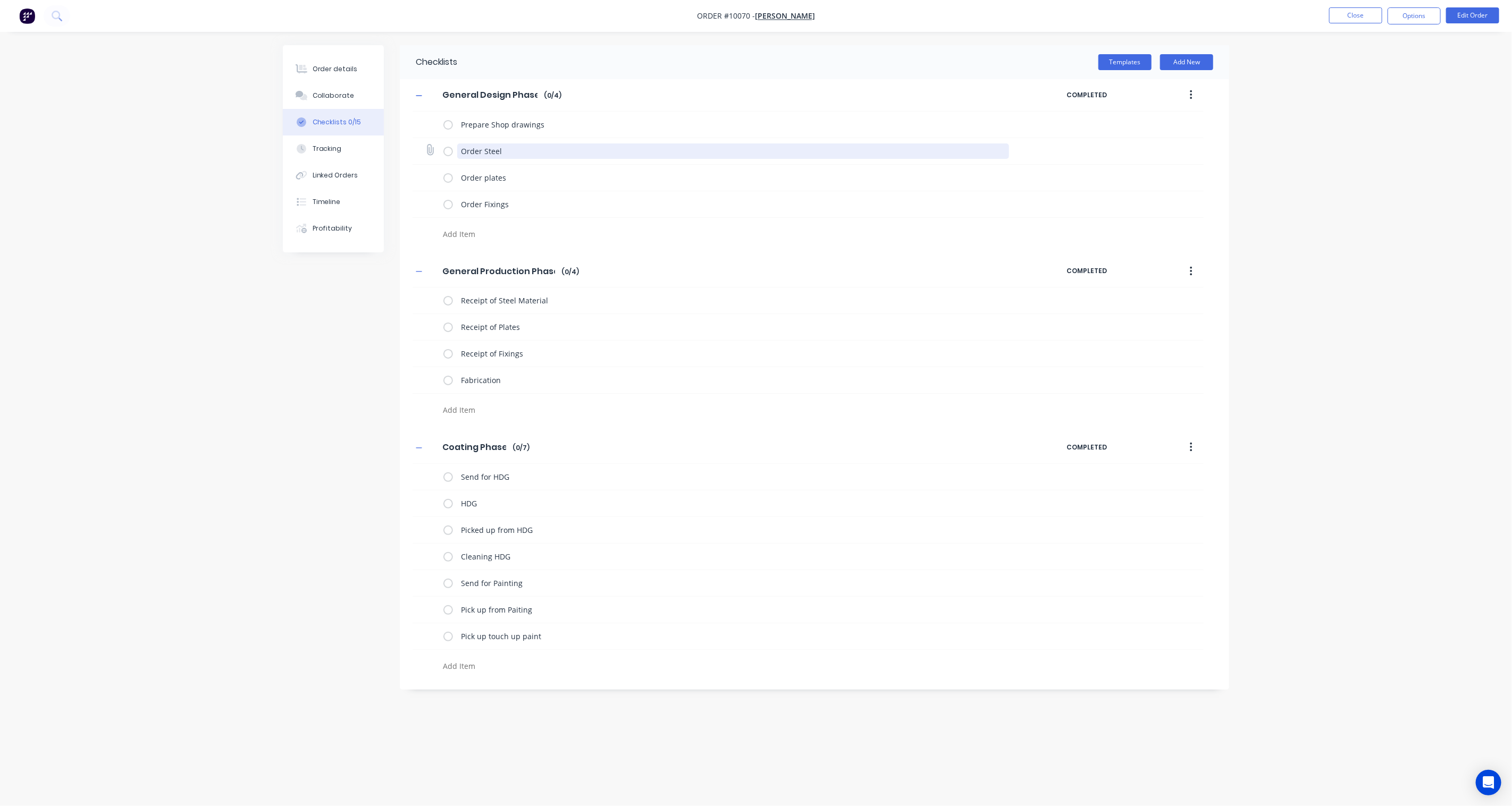
drag, startPoint x: 539, startPoint y: 155, endPoint x: 429, endPoint y: 151, distance: 110.1
click at [429, 151] on div "Order Steel" at bounding box center [808, 151] width 791 height 26
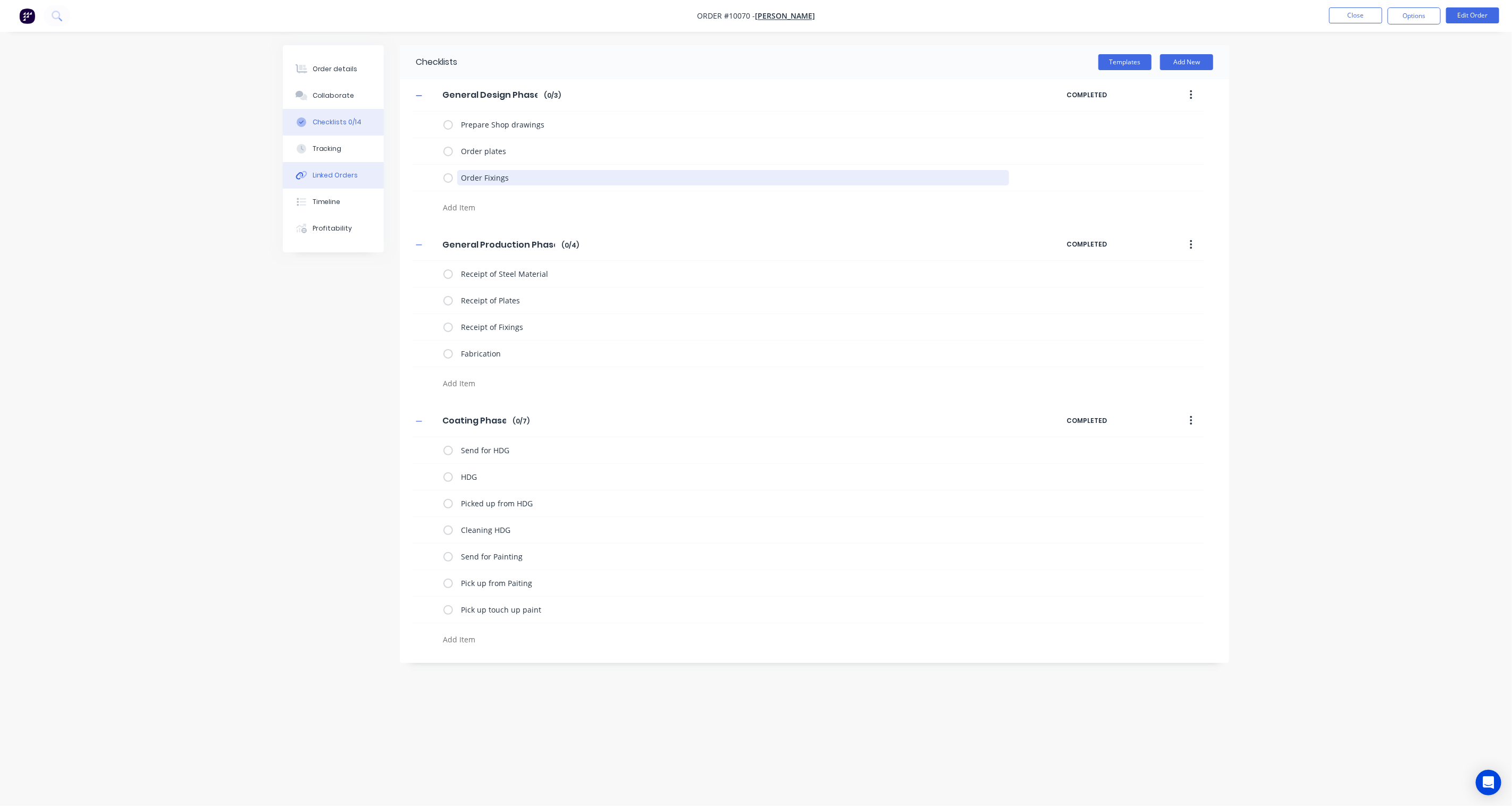
drag, startPoint x: 537, startPoint y: 181, endPoint x: 330, endPoint y: 171, distance: 207.2
click at [330, 171] on div "Order details Collaborate Checklists 0/14 Tracking Linked Orders Timeline Profi…" at bounding box center [756, 382] width 967 height 675
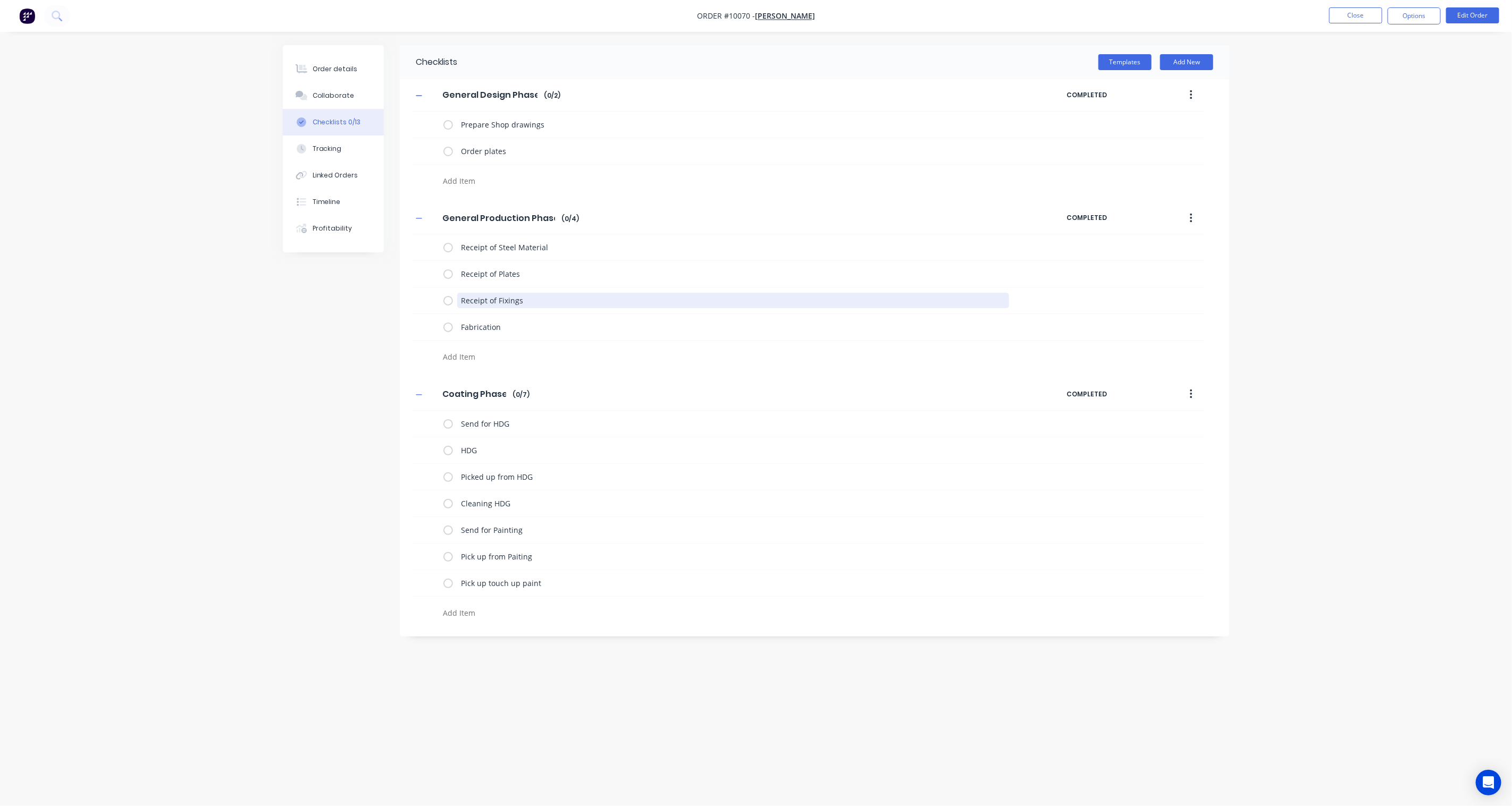
drag, startPoint x: 536, startPoint y: 299, endPoint x: 394, endPoint y: 303, distance: 142.1
click at [394, 303] on div "Checklists Templates Add New General Design Phase General Design Phase Enter Ch…" at bounding box center [756, 382] width 946 height 675
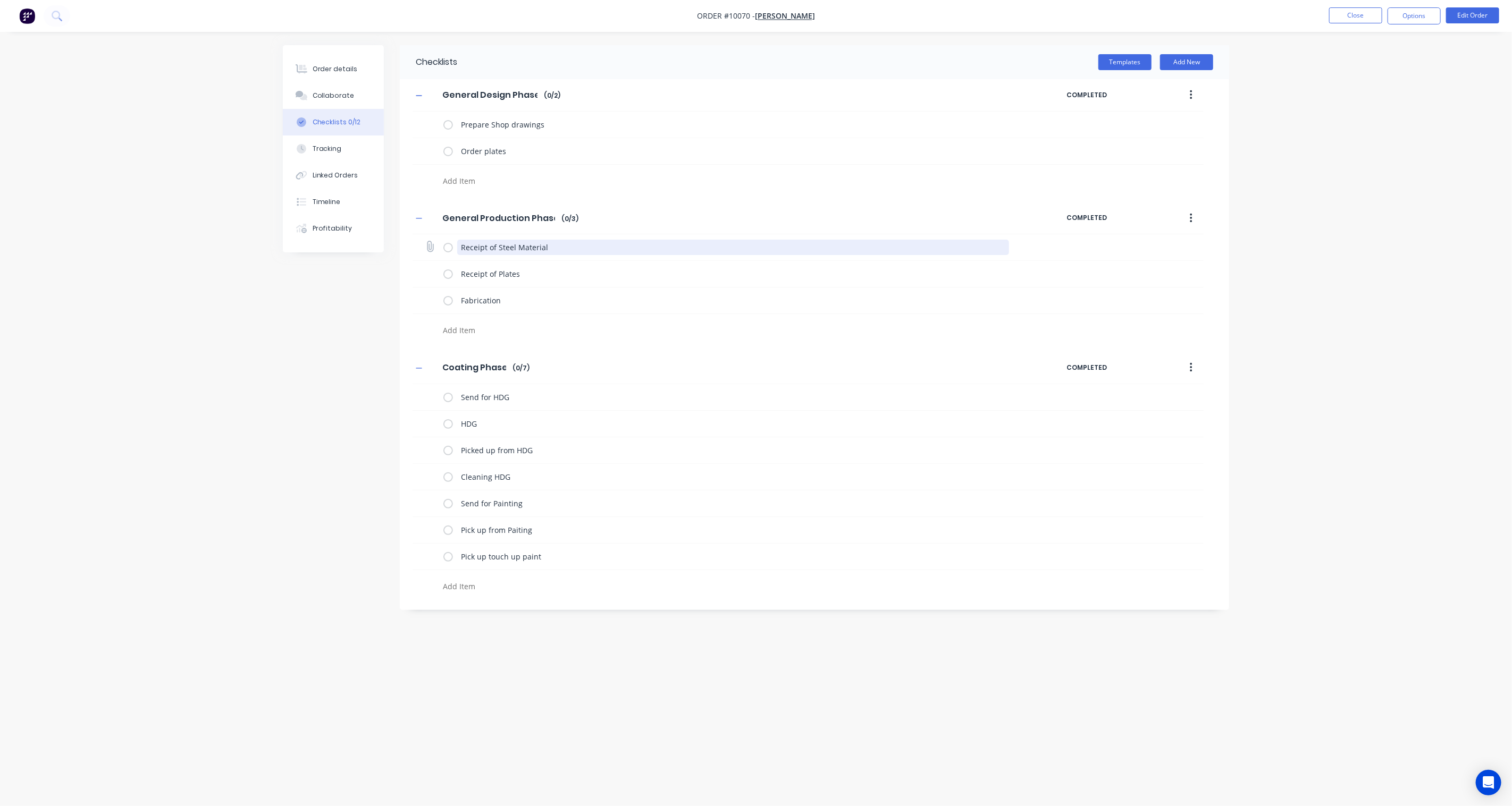
drag, startPoint x: 570, startPoint y: 246, endPoint x: 435, endPoint y: 242, distance: 135.1
click at [435, 242] on div "Receipt of Steel Material" at bounding box center [808, 247] width 791 height 26
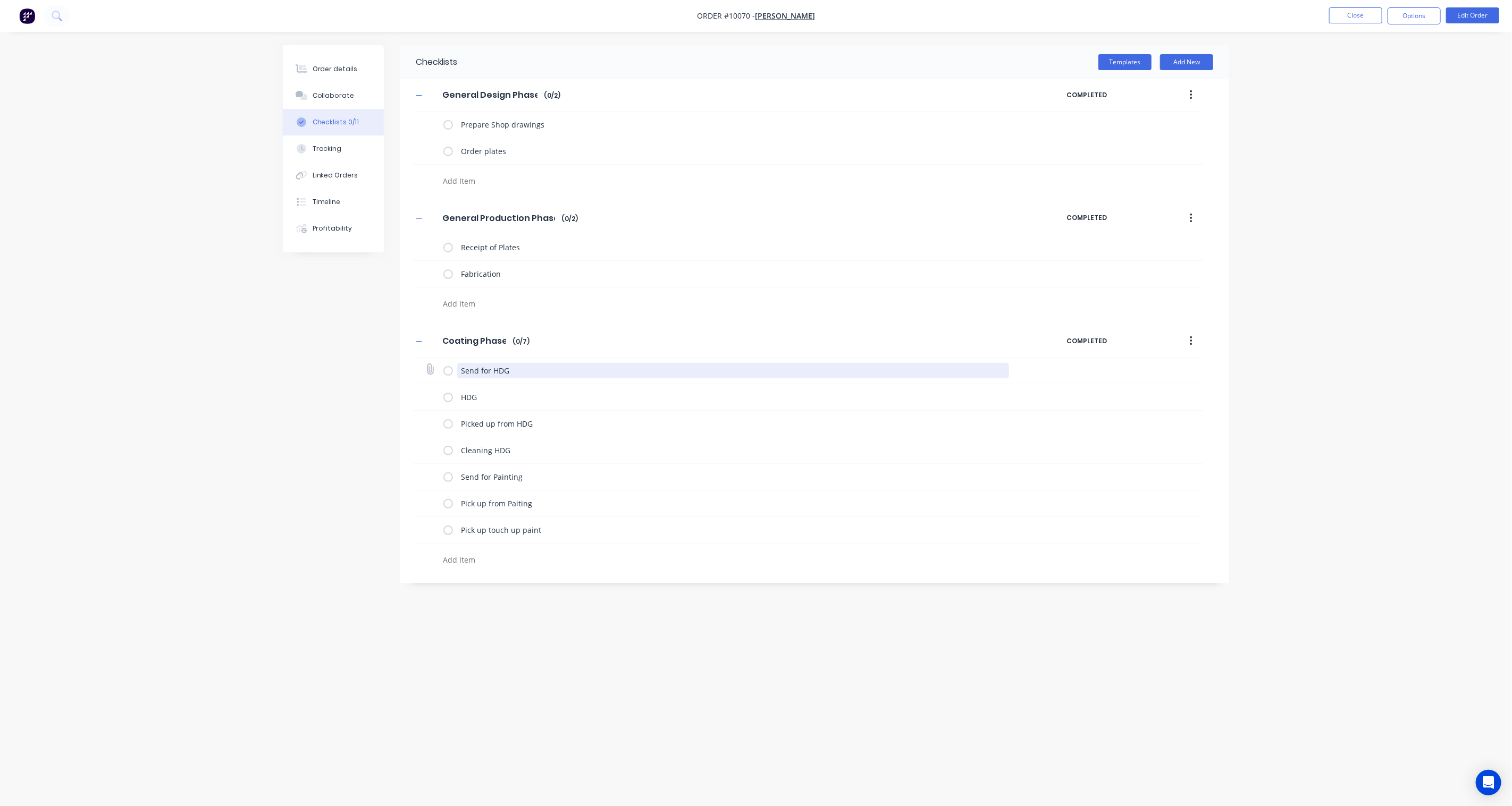
drag, startPoint x: 542, startPoint y: 367, endPoint x: 428, endPoint y: 362, distance: 114.1
click at [428, 362] on div "Send for HDG" at bounding box center [808, 371] width 791 height 26
drag, startPoint x: 528, startPoint y: 375, endPoint x: 360, endPoint y: 365, distance: 168.3
click at [360, 365] on div "Checklists Templates Add New General Design Phase General Design Phase Enter Ch…" at bounding box center [756, 382] width 946 height 675
drag, startPoint x: 569, startPoint y: 377, endPoint x: 319, endPoint y: 365, distance: 250.3
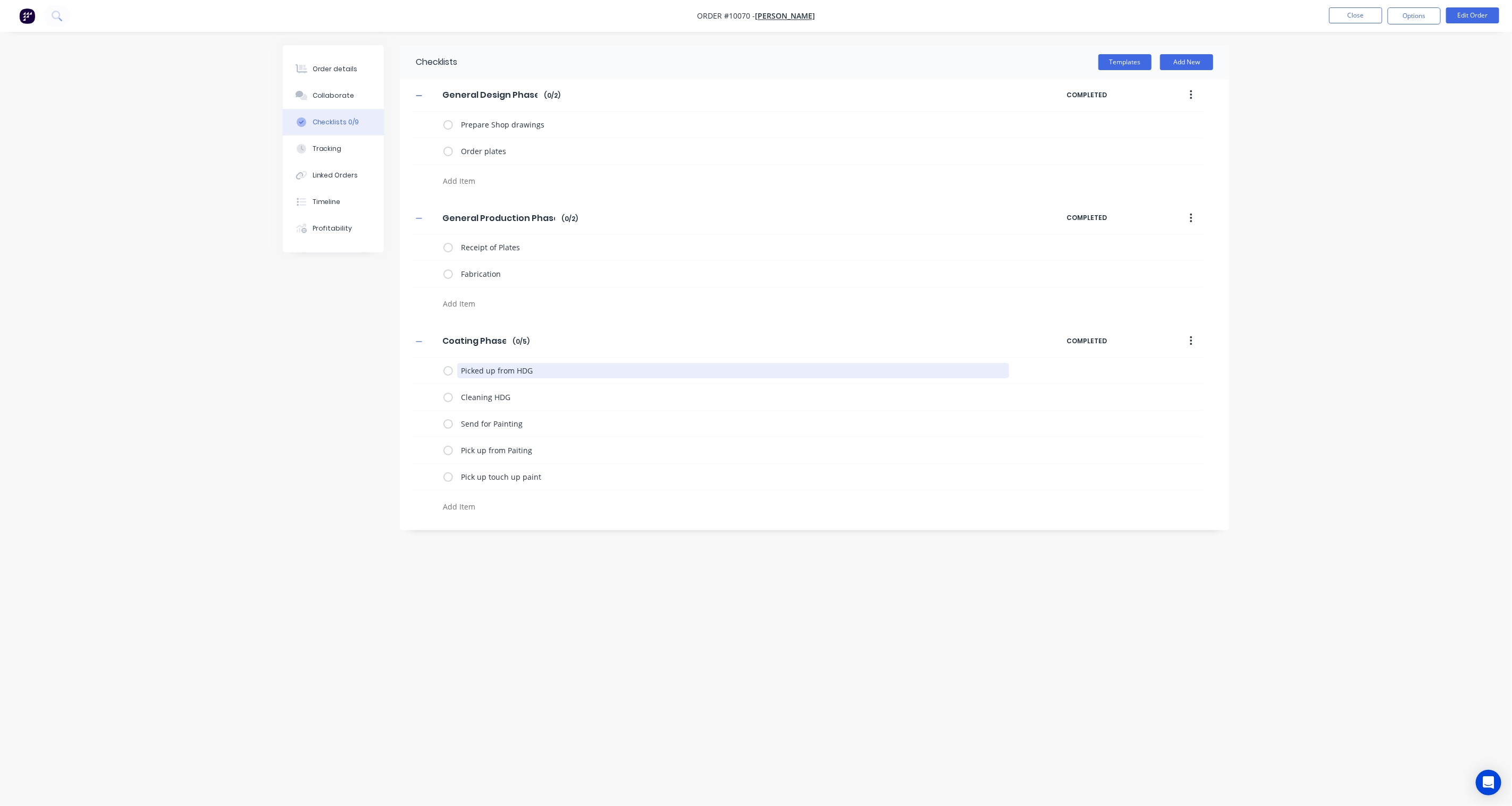
click at [319, 365] on div "Checklists Templates Add New General Design Phase General Design Phase Enter Ch…" at bounding box center [756, 382] width 946 height 675
drag, startPoint x: 529, startPoint y: 368, endPoint x: 398, endPoint y: 365, distance: 131.0
click at [398, 365] on div "Checklists Templates Add New General Design Phase General Design Phase Enter Ch…" at bounding box center [756, 382] width 946 height 675
drag, startPoint x: 534, startPoint y: 375, endPoint x: 491, endPoint y: 370, distance: 43.3
click at [491, 370] on textarea "Send for Painting" at bounding box center [733, 371] width 552 height 15
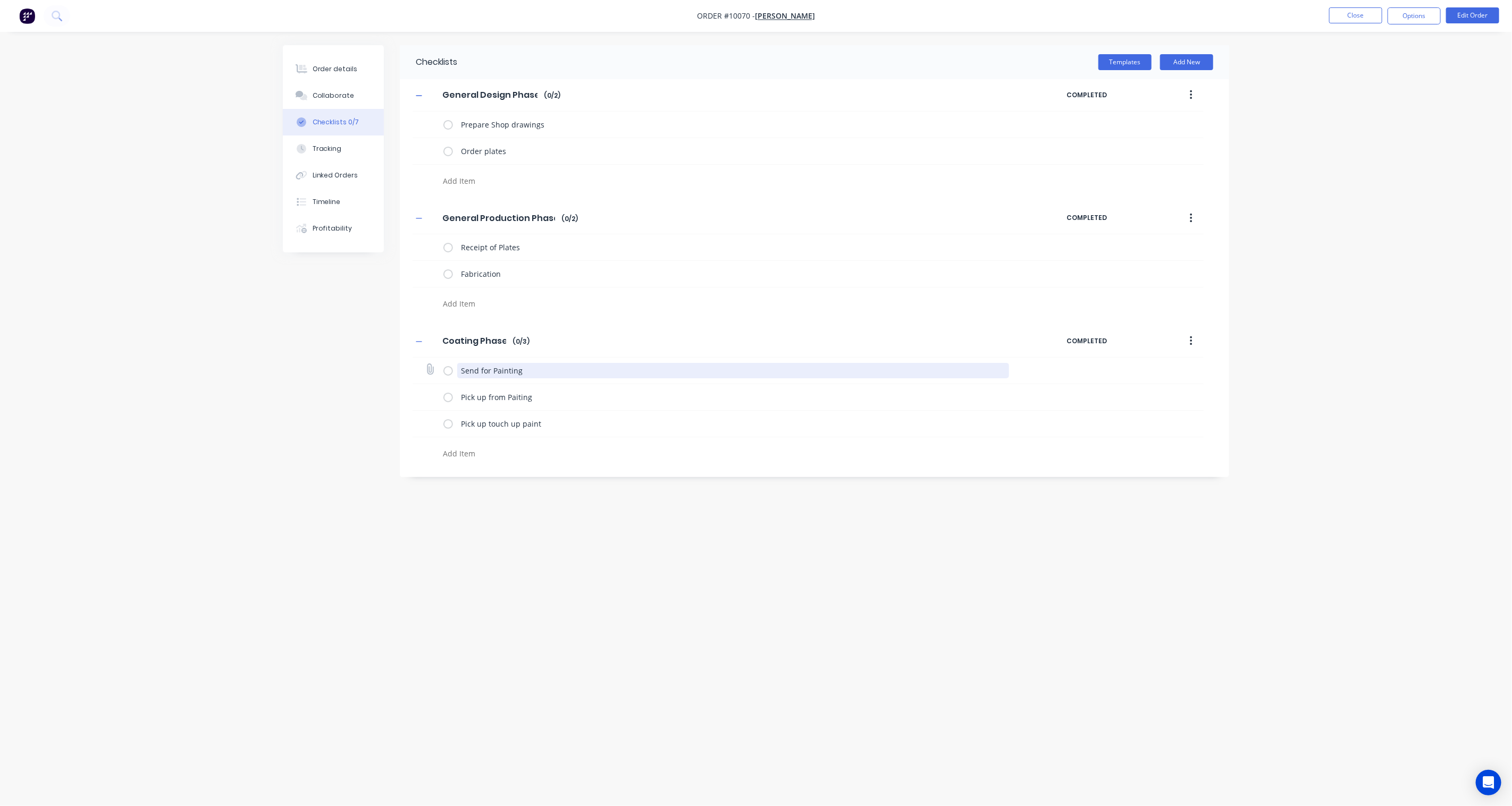
type textarea "x"
type textarea "Send for B"
type textarea "x"
type textarea "Send for Bl"
type textarea "x"
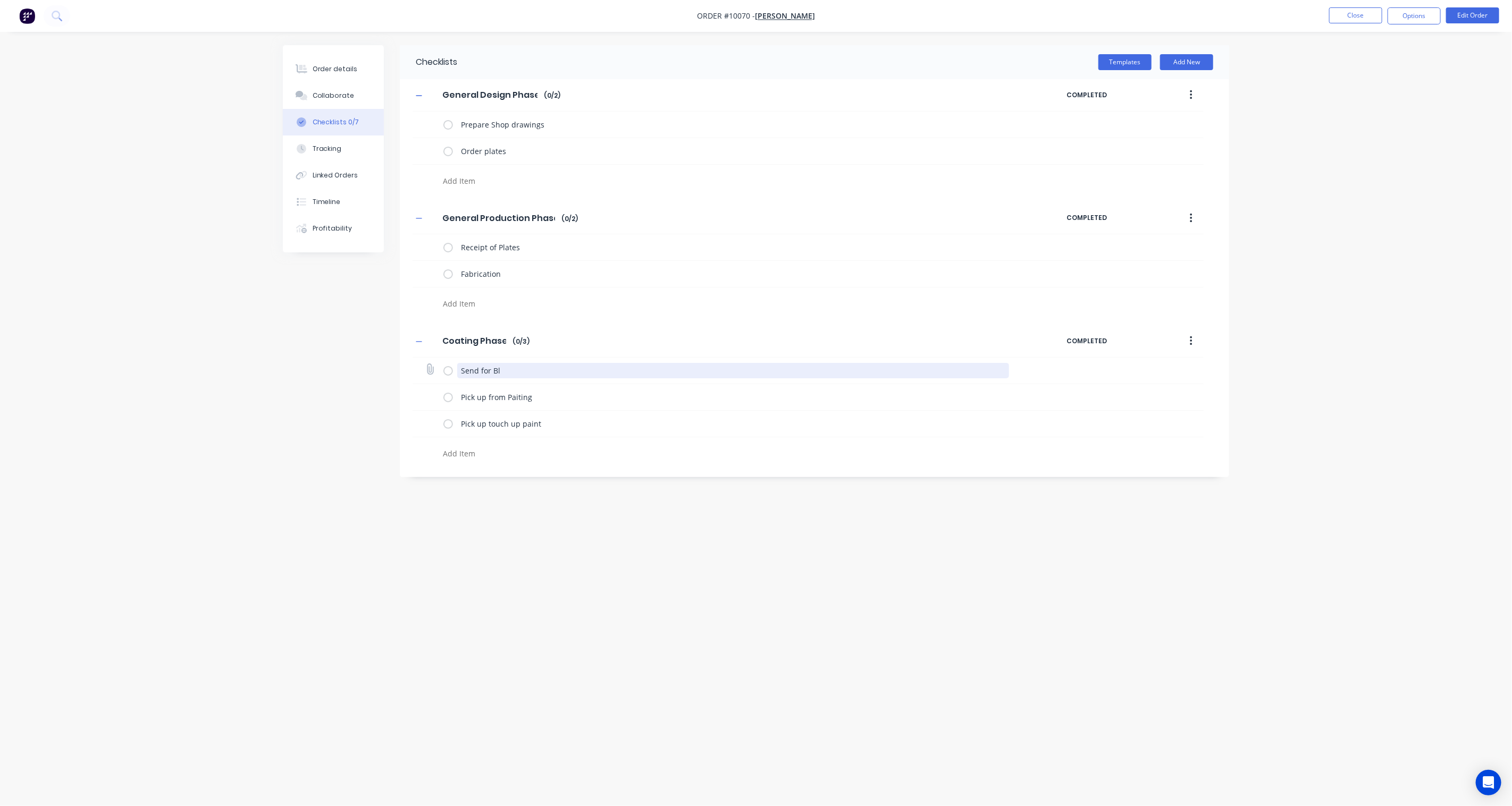
type textarea "Send for Bla"
type textarea "x"
type textarea "Send for Blas"
type textarea "x"
type textarea "Send for Blast"
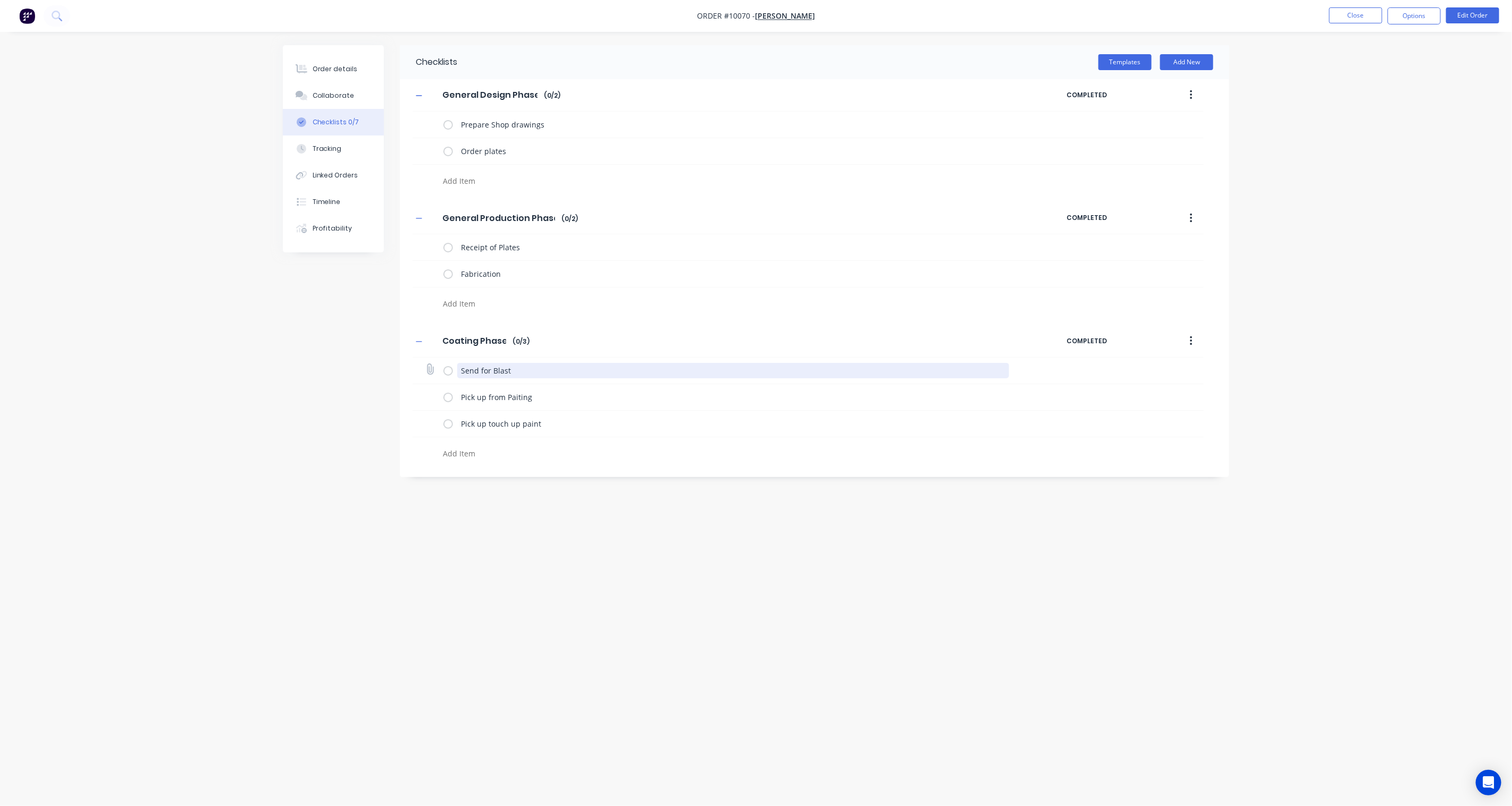
type textarea "x"
type textarea "Send for Blasti"
type textarea "x"
type textarea "Send for Blasting"
type textarea "x"
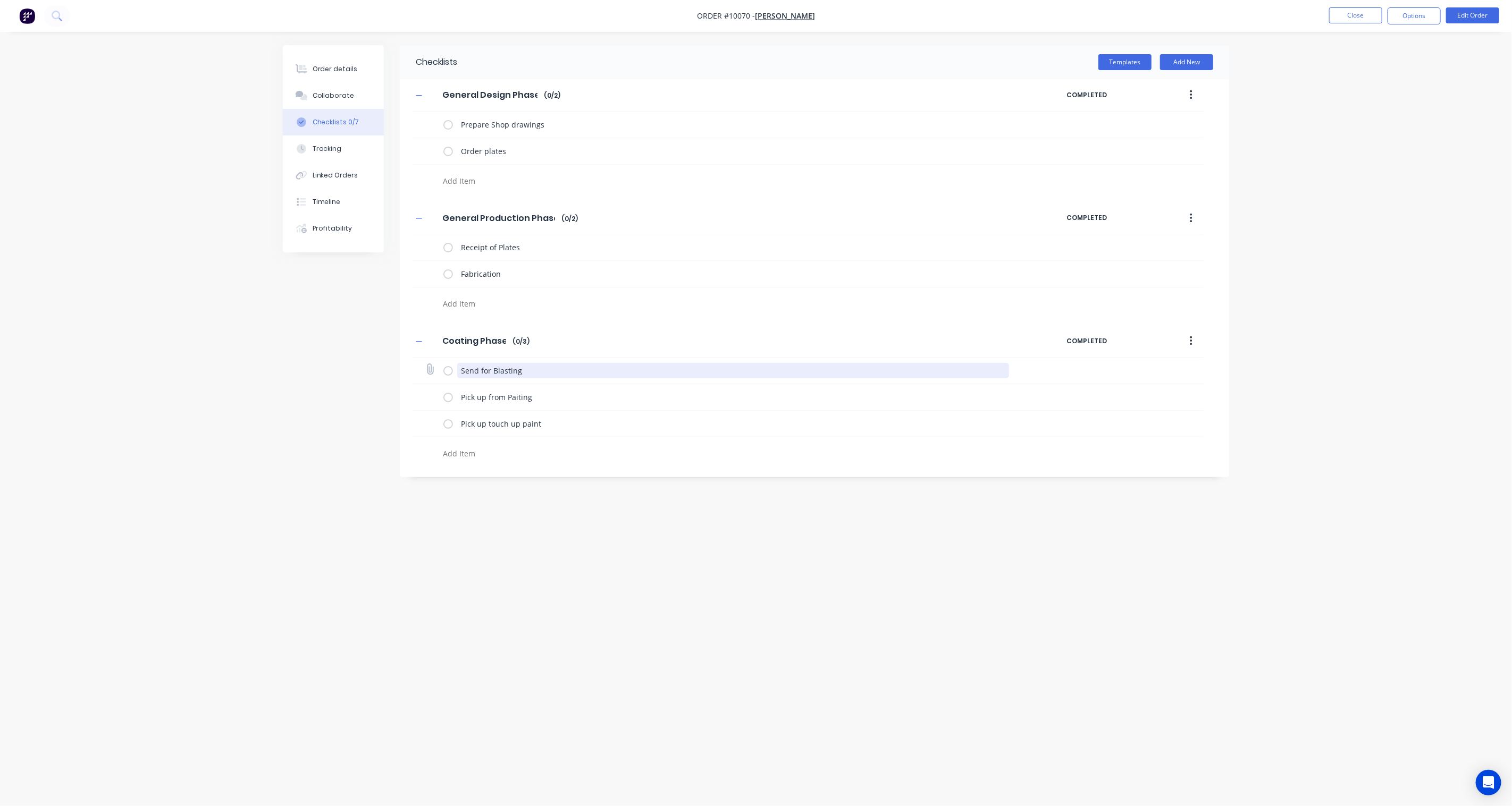
drag, startPoint x: 526, startPoint y: 370, endPoint x: 491, endPoint y: 370, distance: 35.0
click at [491, 370] on textarea "Send for Blasting" at bounding box center [733, 371] width 552 height 15
type textarea "Send for Blasting"
drag, startPoint x: 539, startPoint y: 397, endPoint x: 506, endPoint y: 401, distance: 33.2
click at [506, 401] on textarea "Pick up from Paiting" at bounding box center [733, 397] width 552 height 15
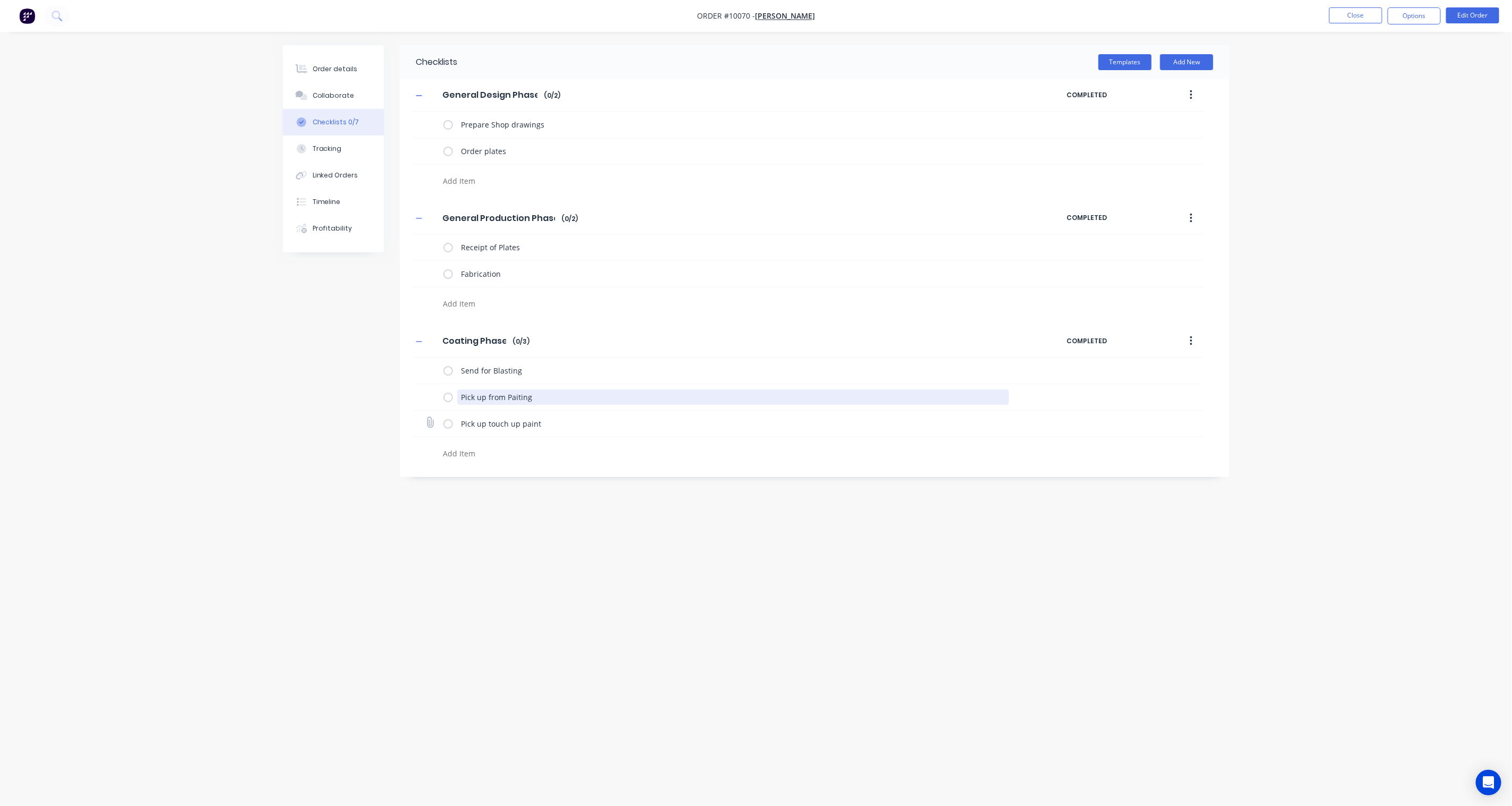
paste textarea "Blas"
type textarea "x"
type textarea "Pick up from Blasting"
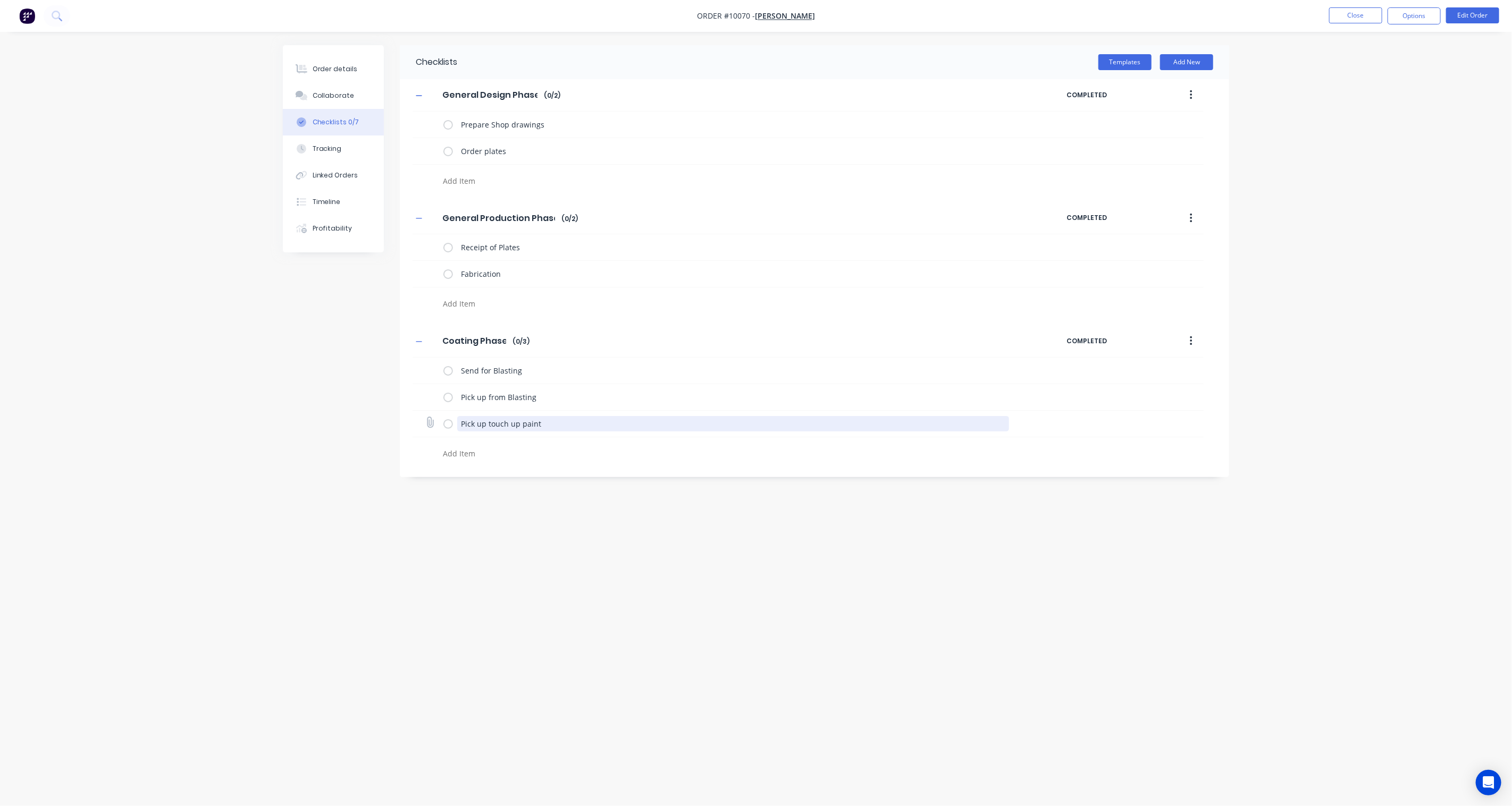
drag, startPoint x: 545, startPoint y: 424, endPoint x: 418, endPoint y: 426, distance: 127.0
click at [418, 426] on div "Pick up touch up paint" at bounding box center [808, 424] width 791 height 26
type textarea "x"
click at [376, 486] on div "Checklists Templates Add New General Design Phase General Design Phase Enter Ch…" at bounding box center [756, 382] width 946 height 675
click at [340, 67] on div "Order details" at bounding box center [335, 69] width 45 height 9
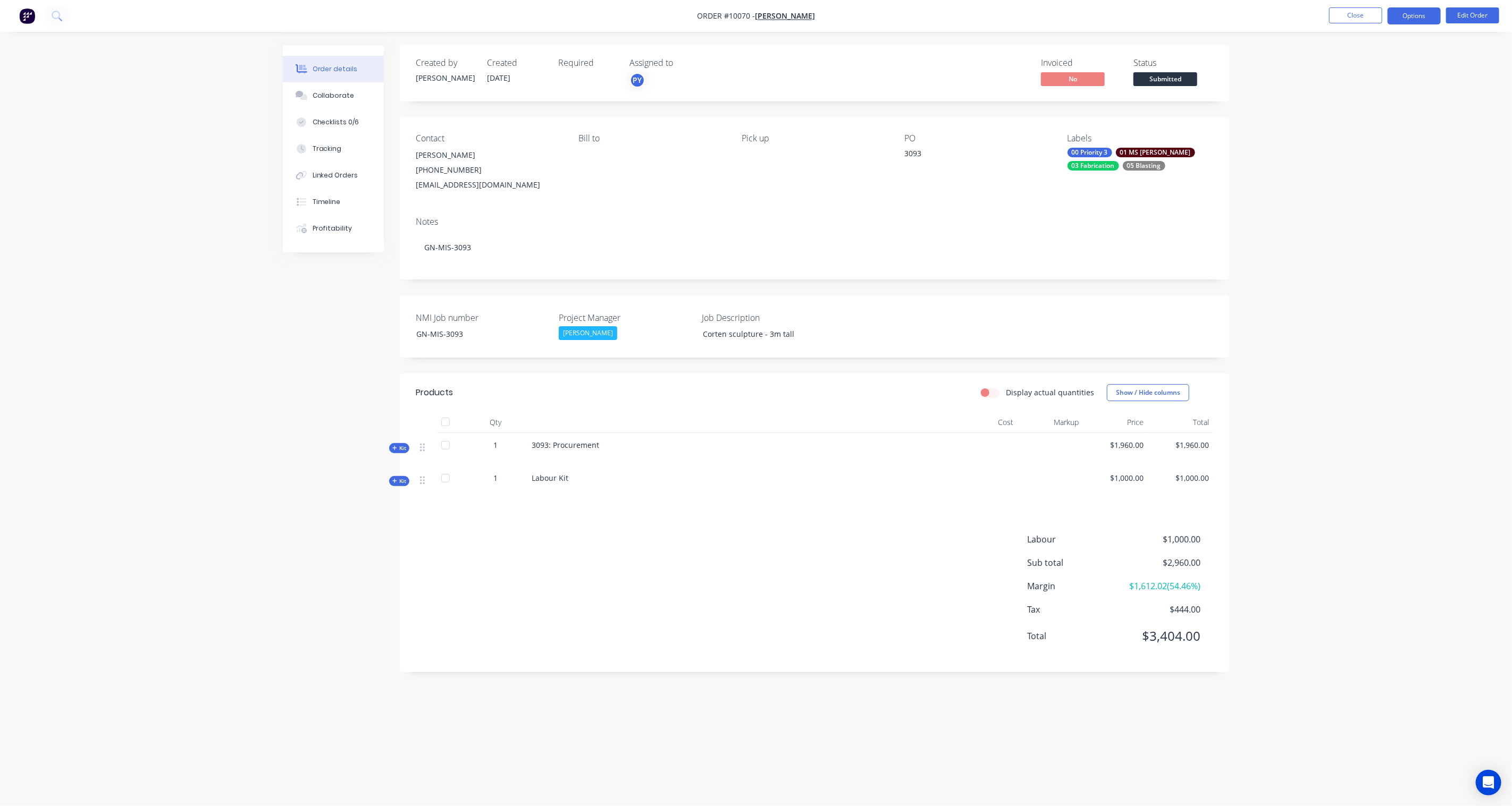
click at [1133, 24] on button "Options" at bounding box center [1414, 16] width 53 height 17
click at [1133, 133] on div "Work Order" at bounding box center [1382, 128] width 98 height 15
click at [1133, 87] on div "With pricing" at bounding box center [1382, 86] width 98 height 15
click at [1133, 431] on div "Order details Collaborate Checklists 0/6 Tracking Linked Orders Timeline Profit…" at bounding box center [756, 403] width 1512 height 806
click at [1133, 15] on button "Options" at bounding box center [1414, 16] width 53 height 17
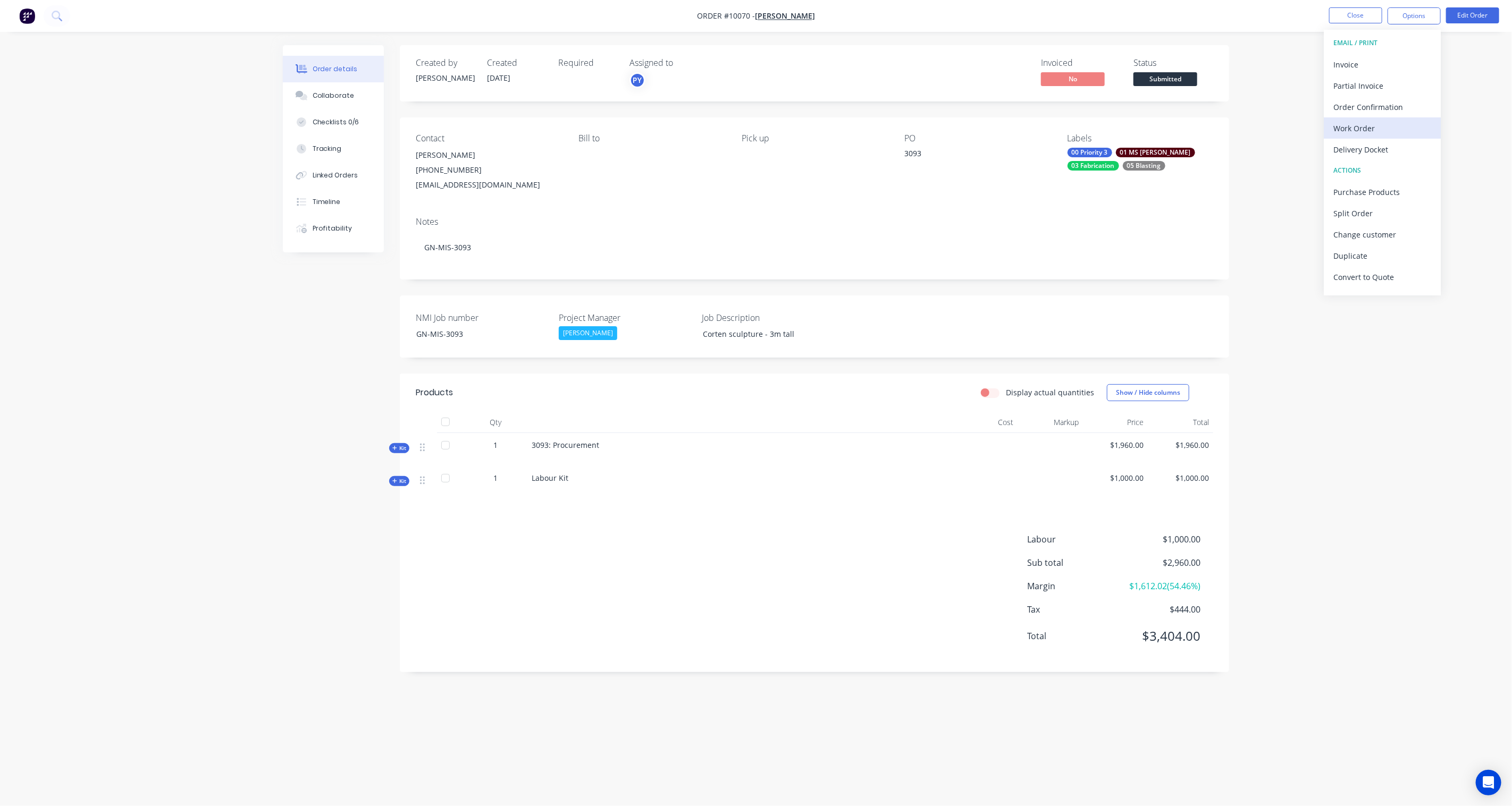
click at [1133, 132] on div "Work Order" at bounding box center [1382, 128] width 98 height 15
click at [1133, 92] on div "With pricing" at bounding box center [1382, 86] width 98 height 15
click at [1133, 411] on div "Order details Collaborate Checklists 0/6 Tracking Linked Orders Timeline Profit…" at bounding box center [756, 403] width 1512 height 806
click at [1133, 77] on span "Submitted" at bounding box center [1165, 79] width 64 height 13
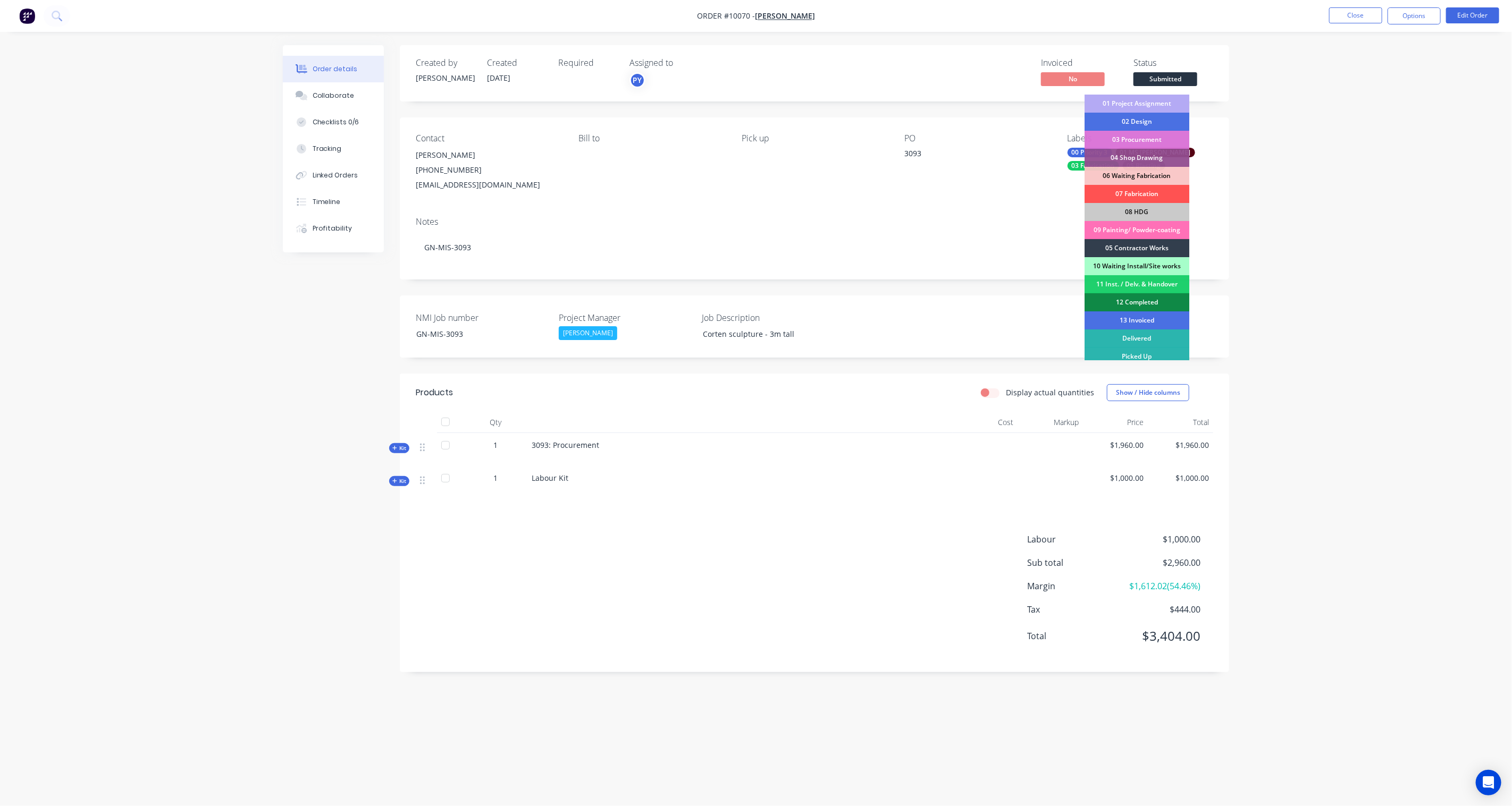
click at [1133, 105] on div "01 Project Assignment" at bounding box center [1137, 103] width 104 height 18
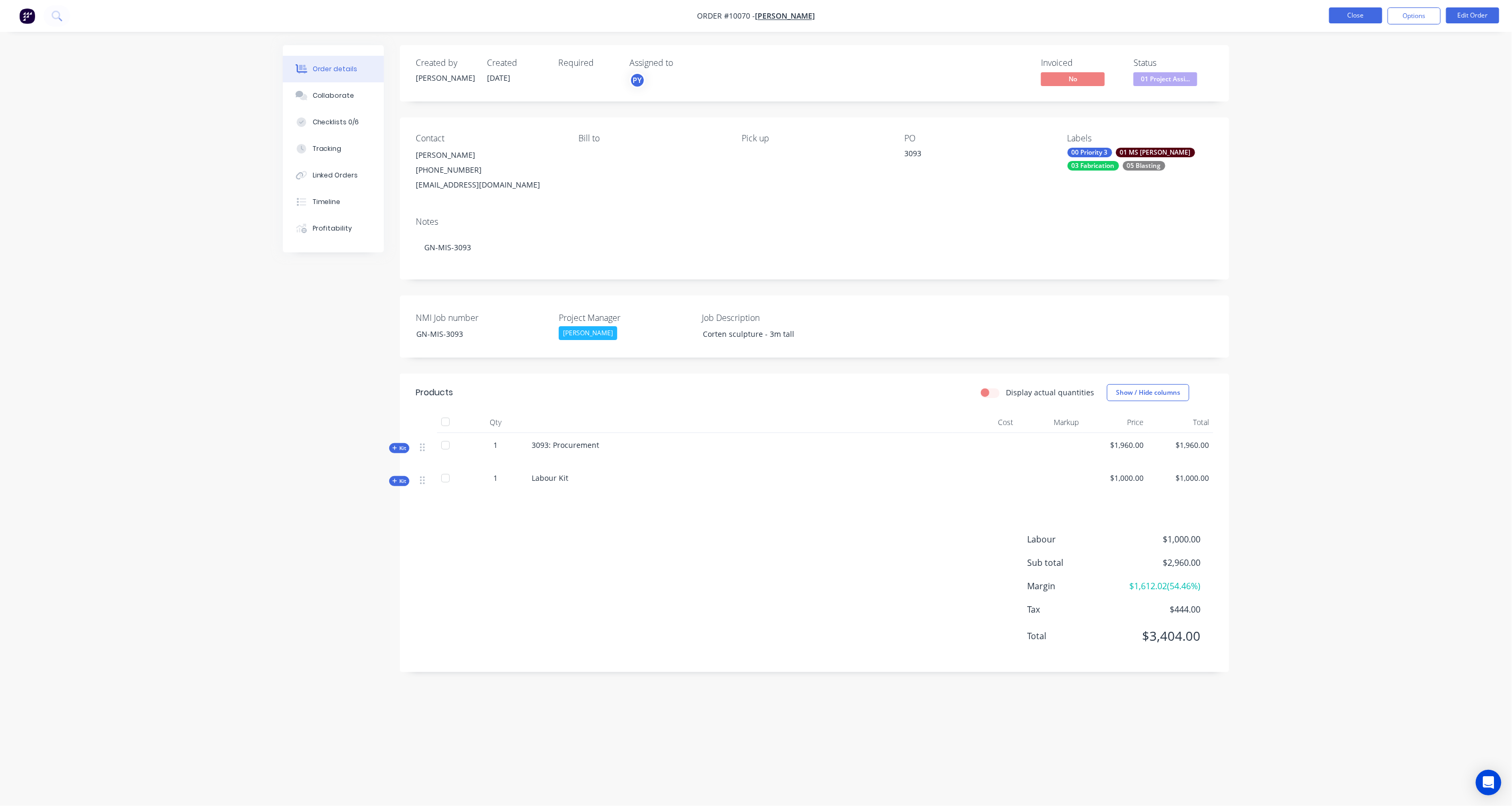
click at [1133, 16] on button "Close" at bounding box center [1355, 15] width 53 height 16
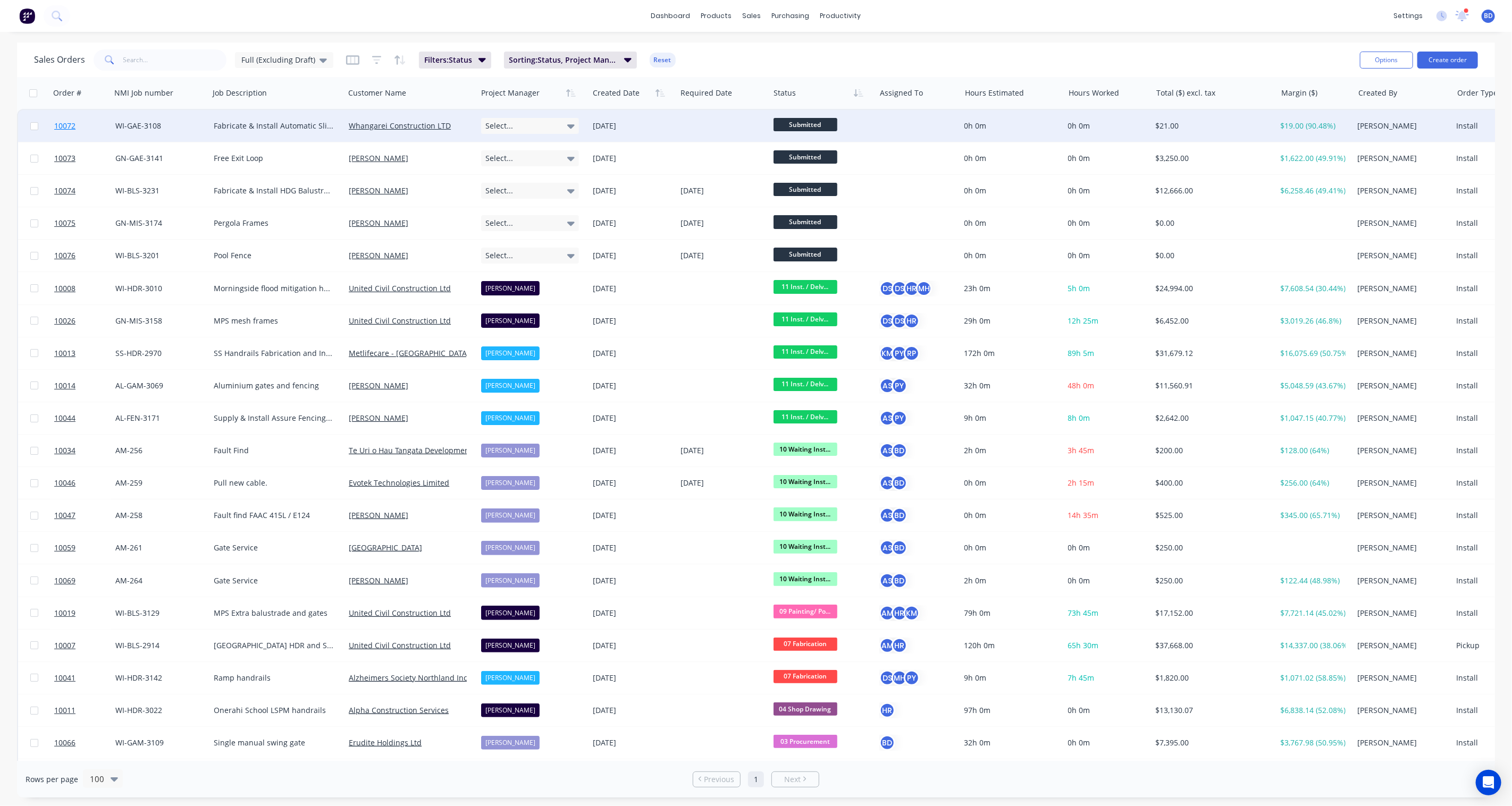
click at [66, 126] on span "10072" at bounding box center [65, 126] width 21 height 11
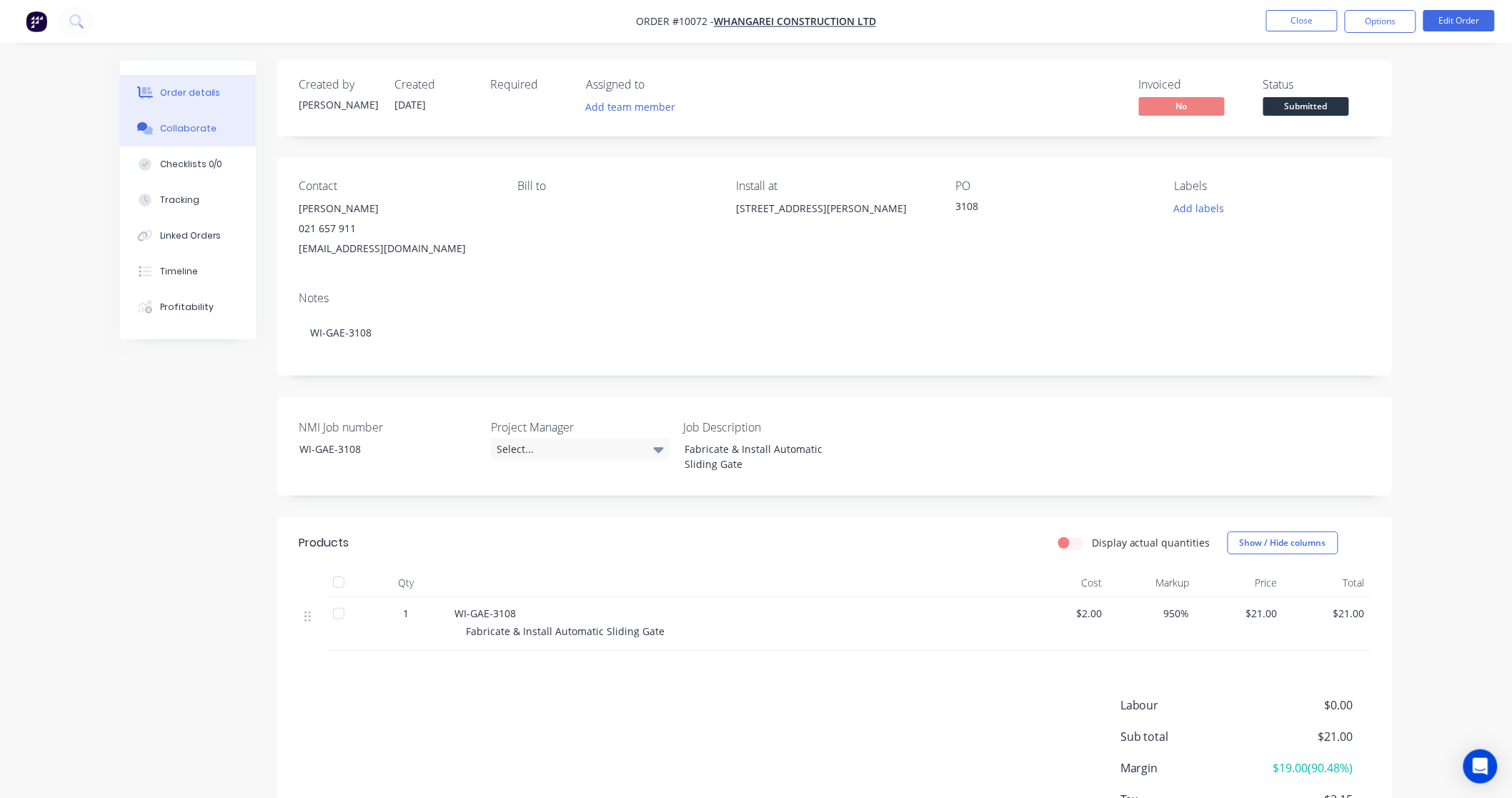
click at [176, 125] on div "Collaborate" at bounding box center [189, 129] width 57 height 13
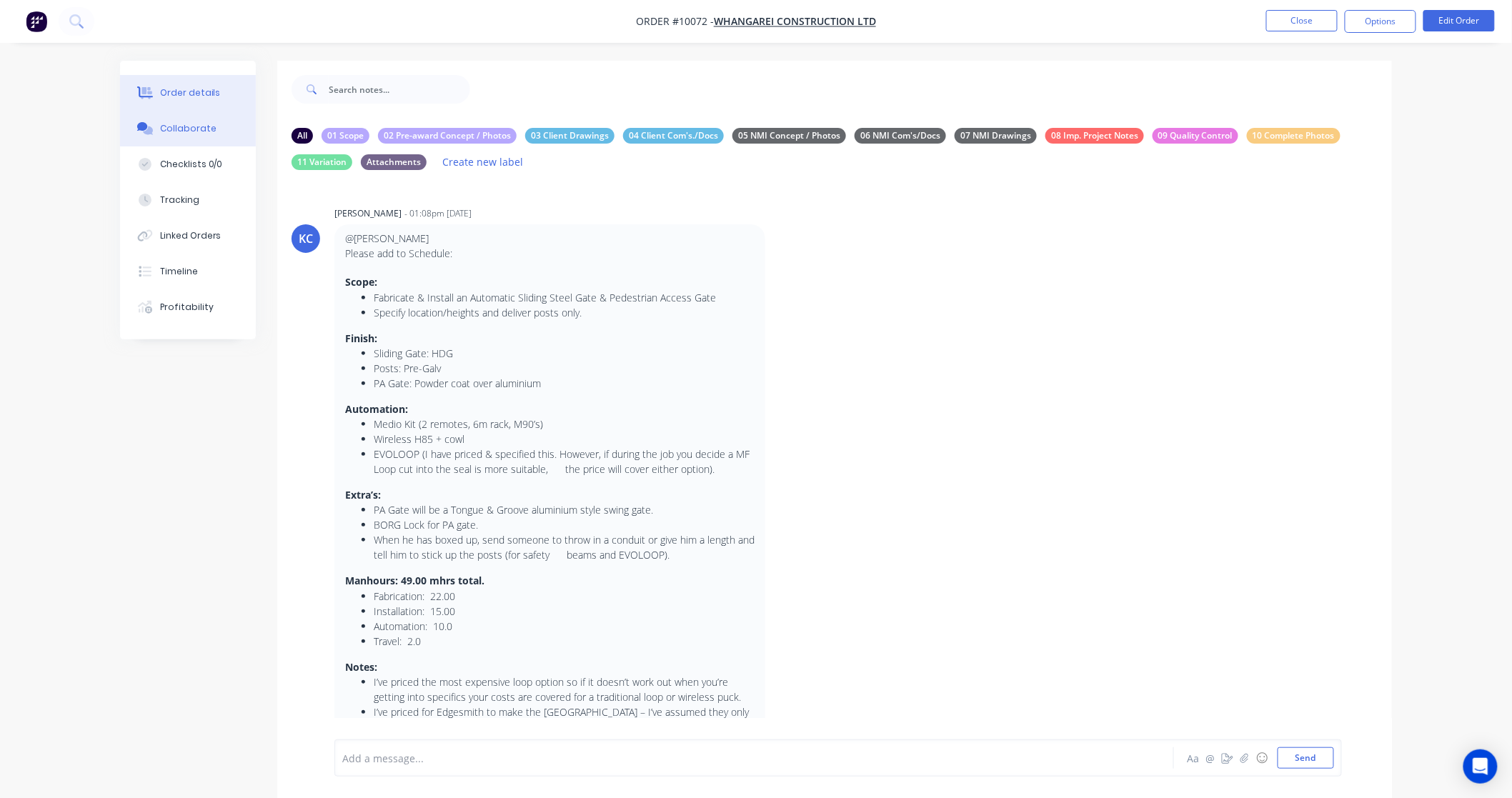
click at [224, 88] on button "Order details" at bounding box center [188, 92] width 136 height 35
